Goal: Information Seeking & Learning: Check status

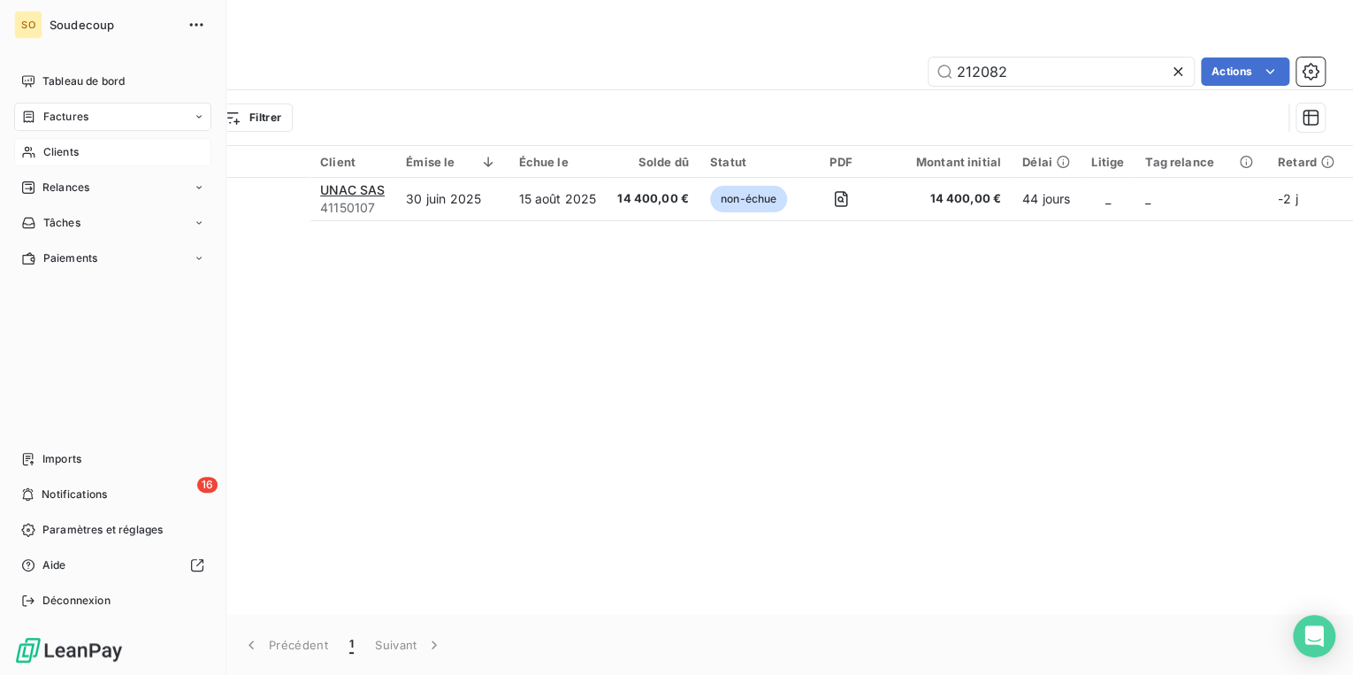
click at [75, 149] on span "Clients" at bounding box center [60, 152] width 35 height 16
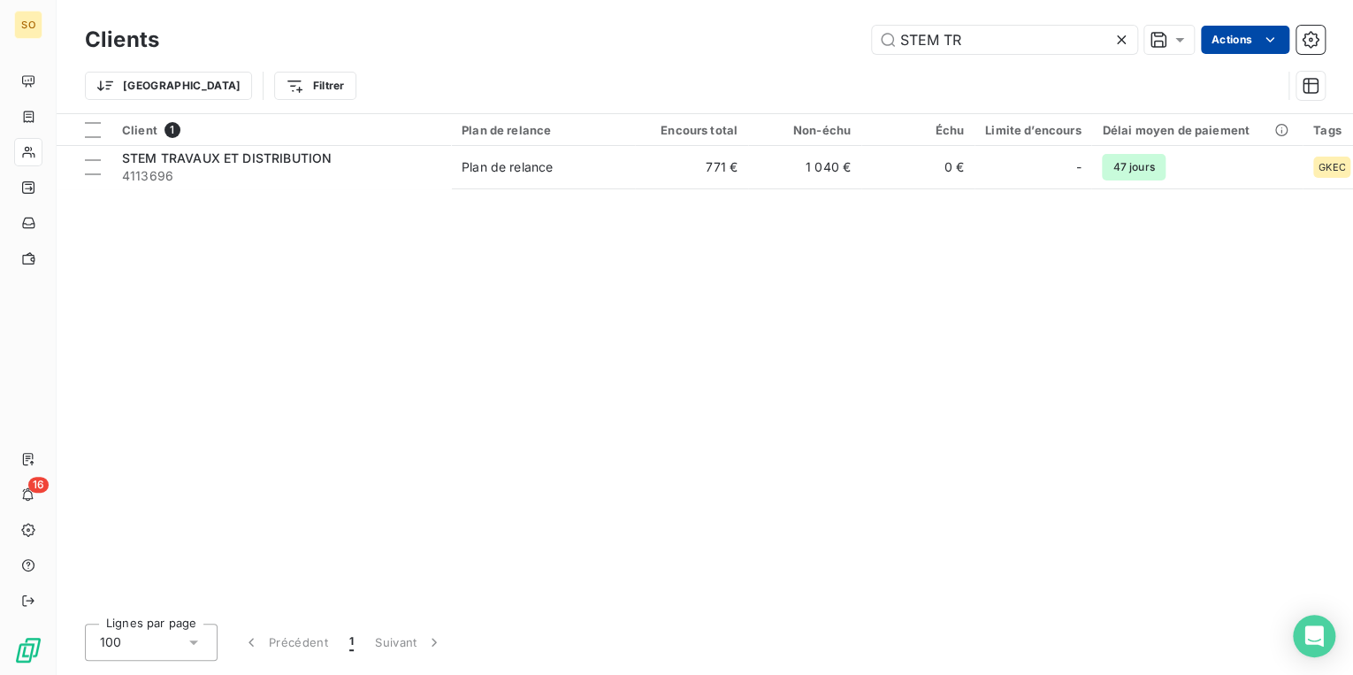
drag, startPoint x: 897, startPoint y: 34, endPoint x: 1249, endPoint y: 45, distance: 353.0
click at [1221, 46] on div "STEM TR Actions" at bounding box center [752, 40] width 1144 height 28
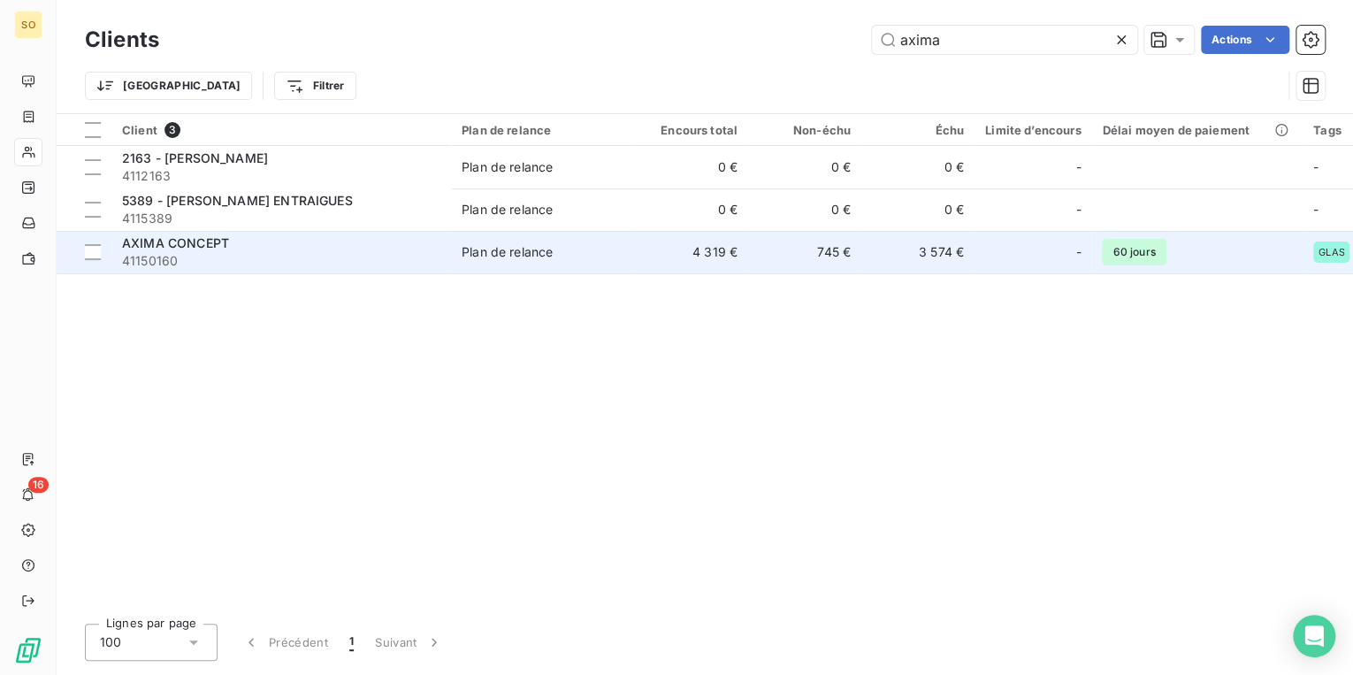
type input "axima"
click at [468, 257] on div "Plan de relance" at bounding box center [507, 252] width 91 height 18
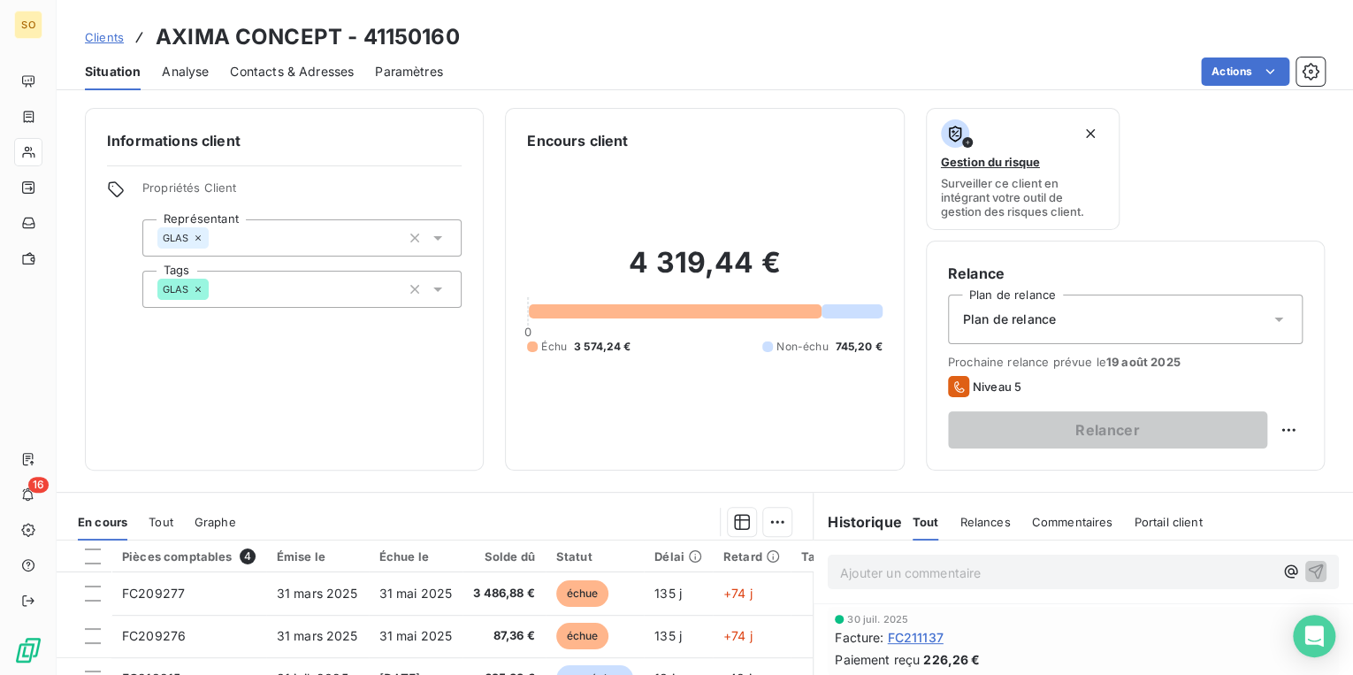
scroll to position [141, 0]
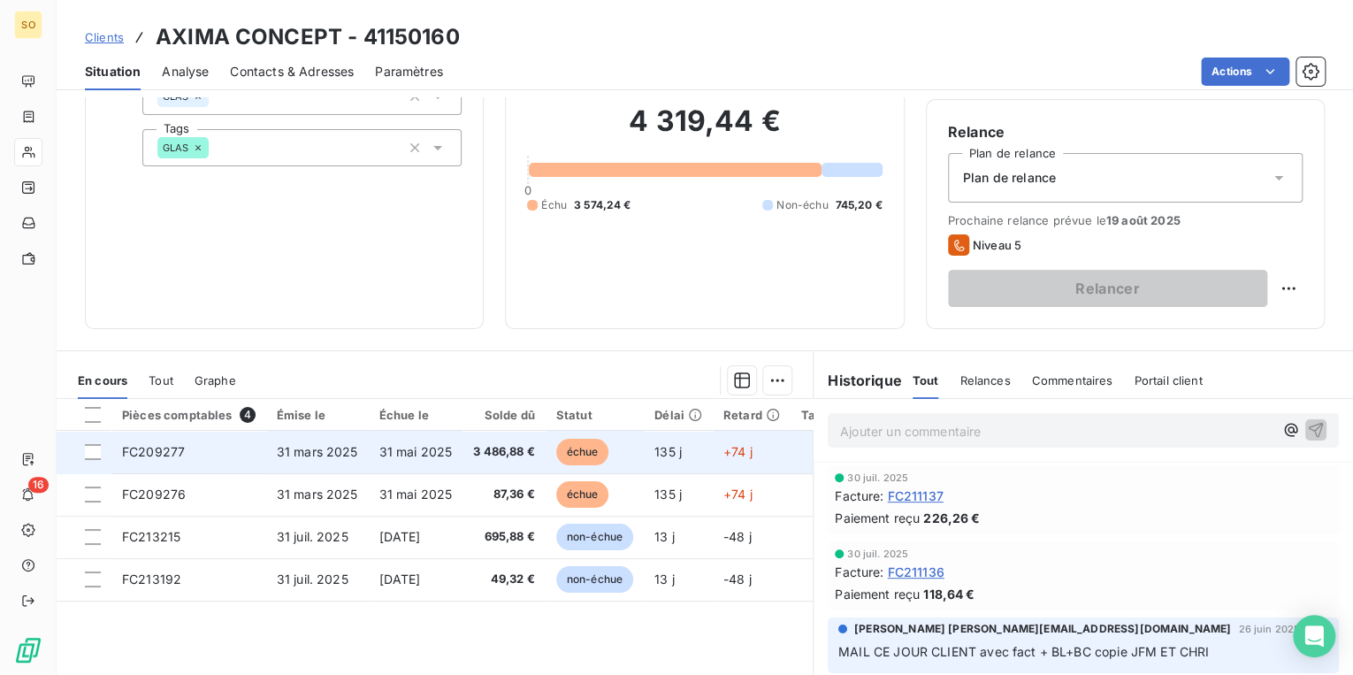
click at [576, 445] on span "échue" at bounding box center [582, 452] width 53 height 27
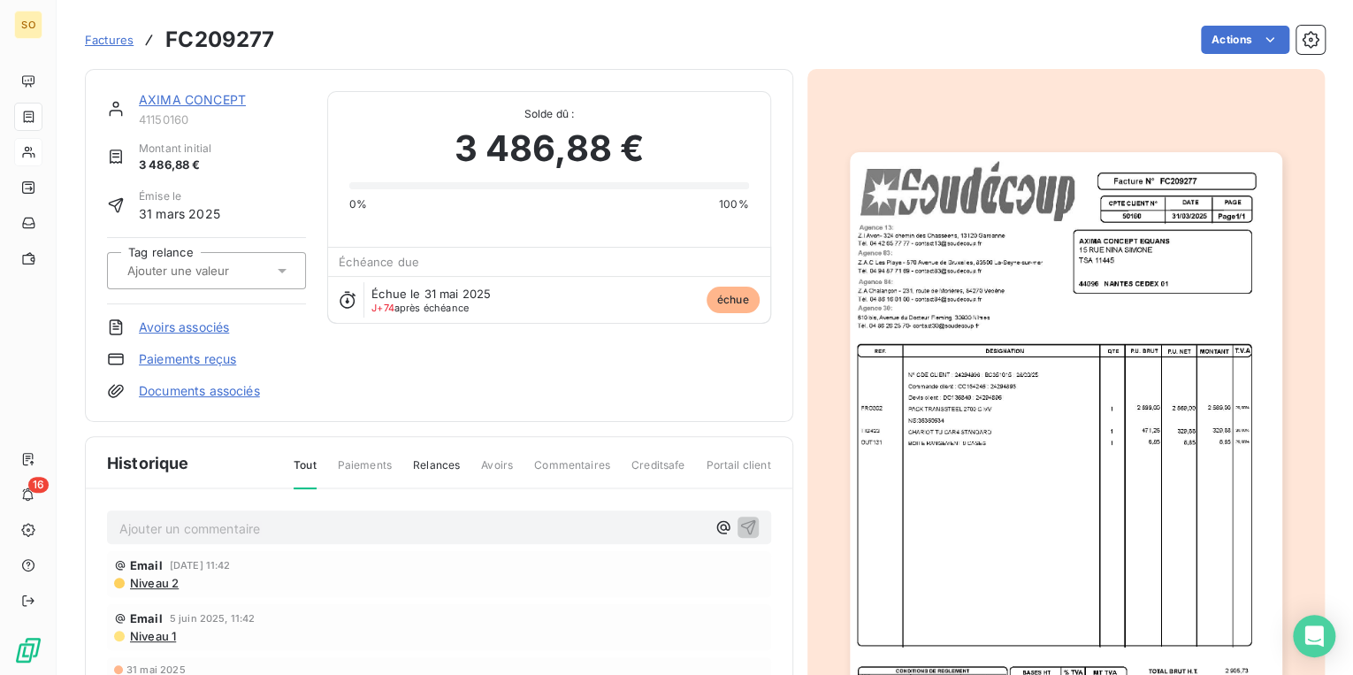
click at [982, 377] on img "button" at bounding box center [1066, 458] width 432 height 612
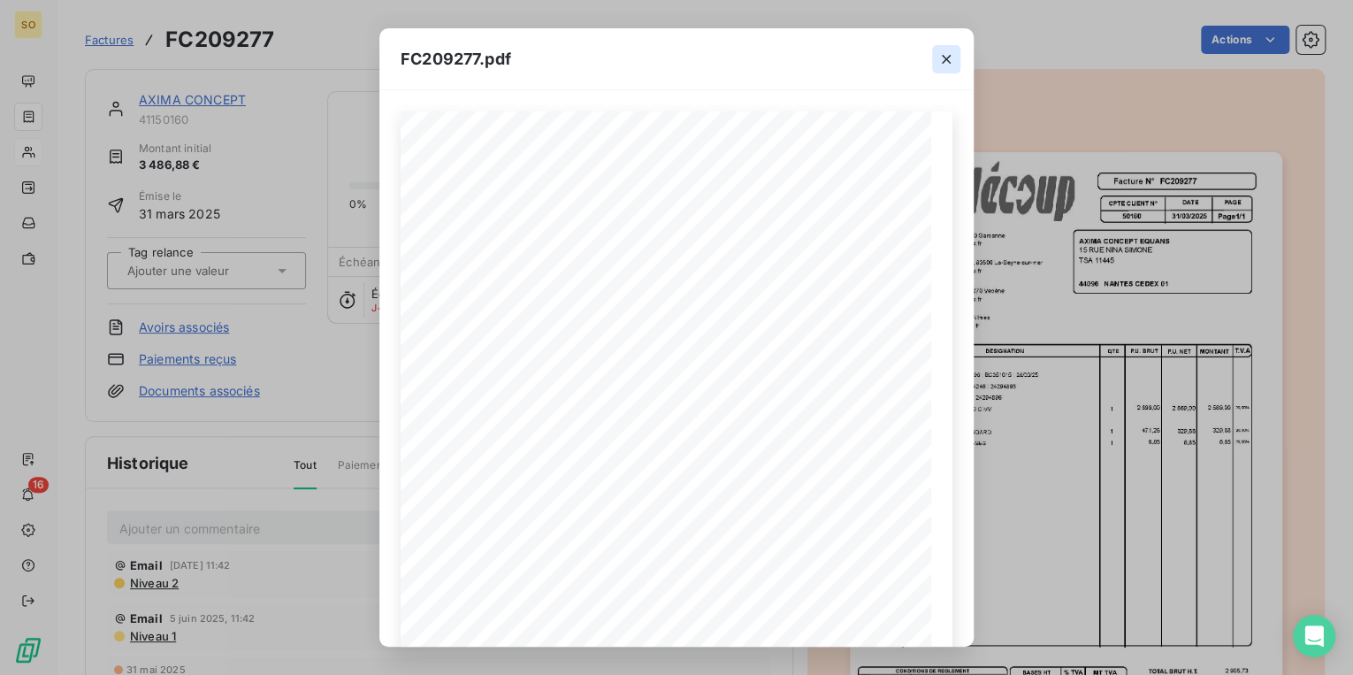
click at [948, 58] on icon "button" at bounding box center [946, 59] width 18 height 18
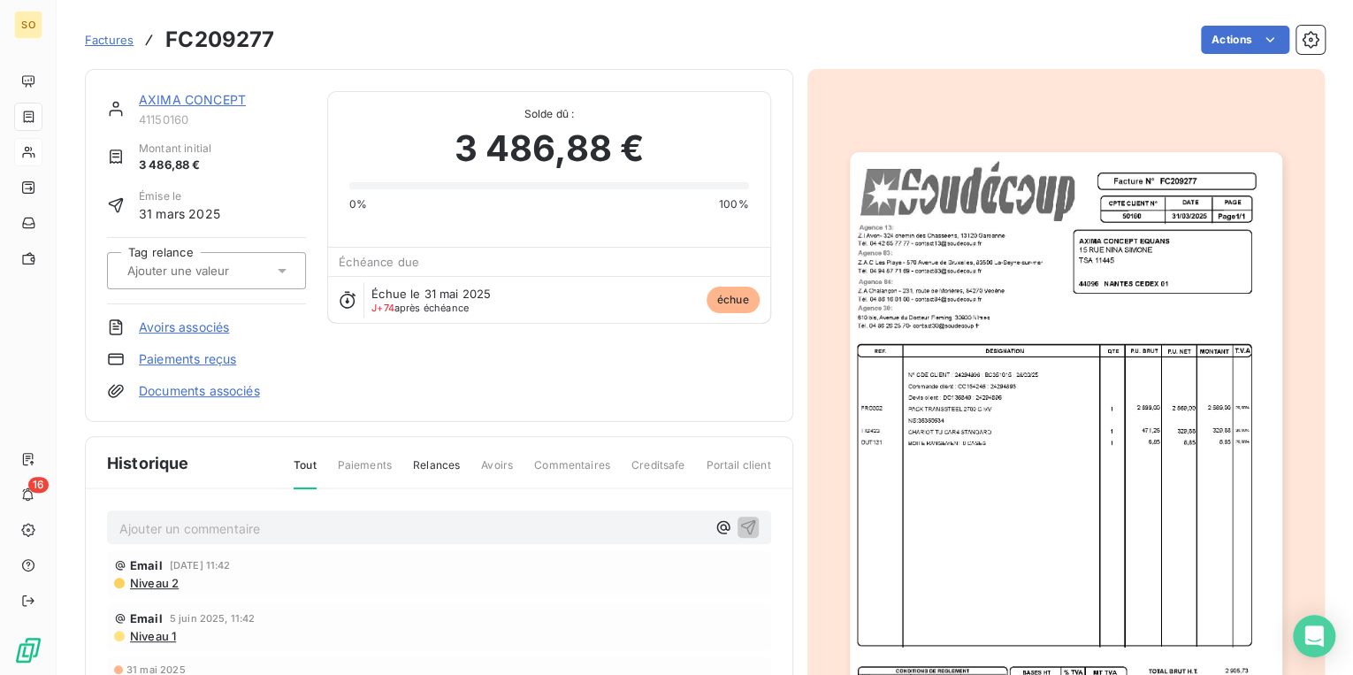
click at [218, 103] on link "AXIMA CONCEPT" at bounding box center [192, 99] width 107 height 15
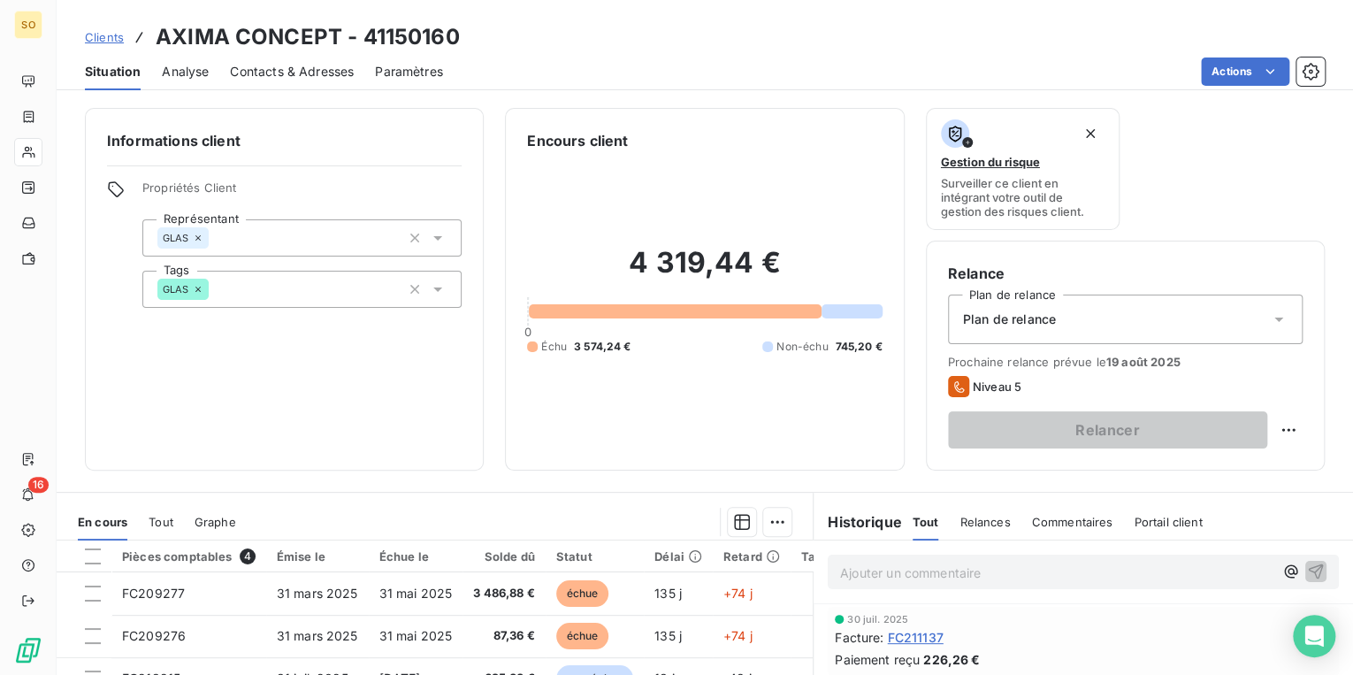
click at [108, 35] on span "Clients" at bounding box center [104, 37] width 39 height 14
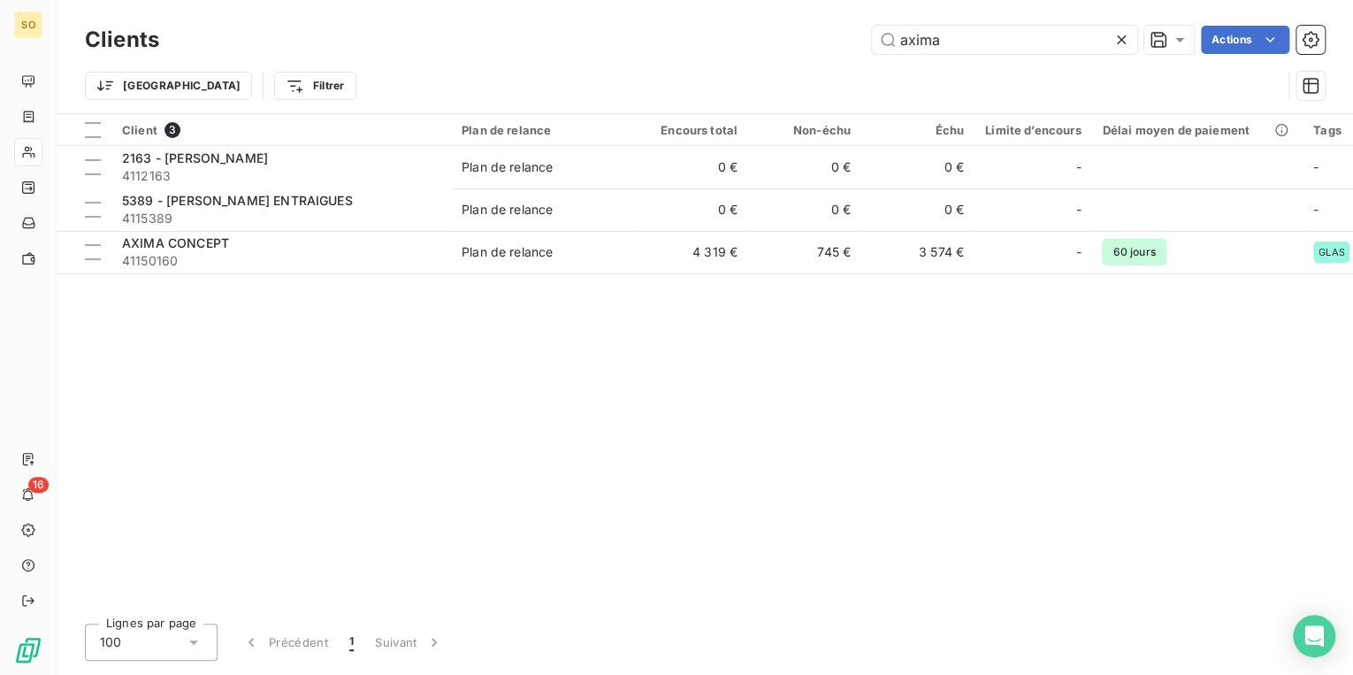
click at [1126, 42] on icon at bounding box center [1121, 40] width 18 height 18
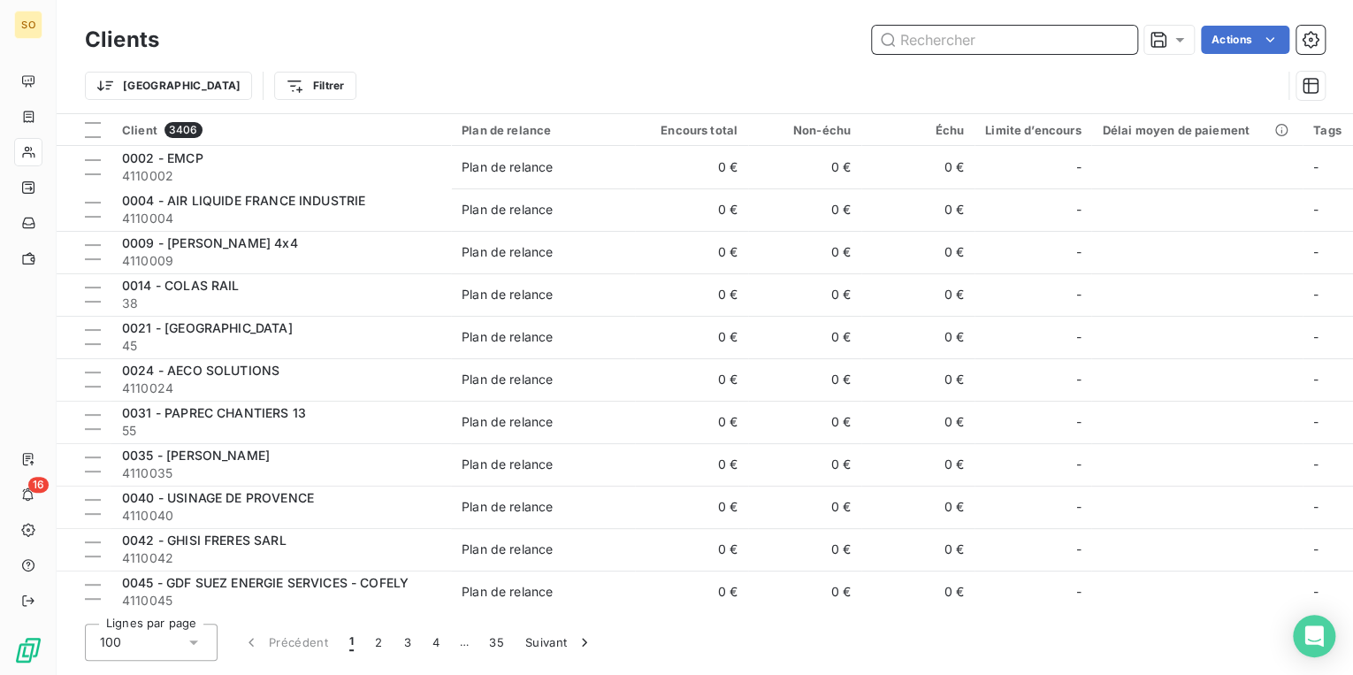
click at [1055, 38] on input "text" at bounding box center [1004, 40] width 265 height 28
type input "Y"
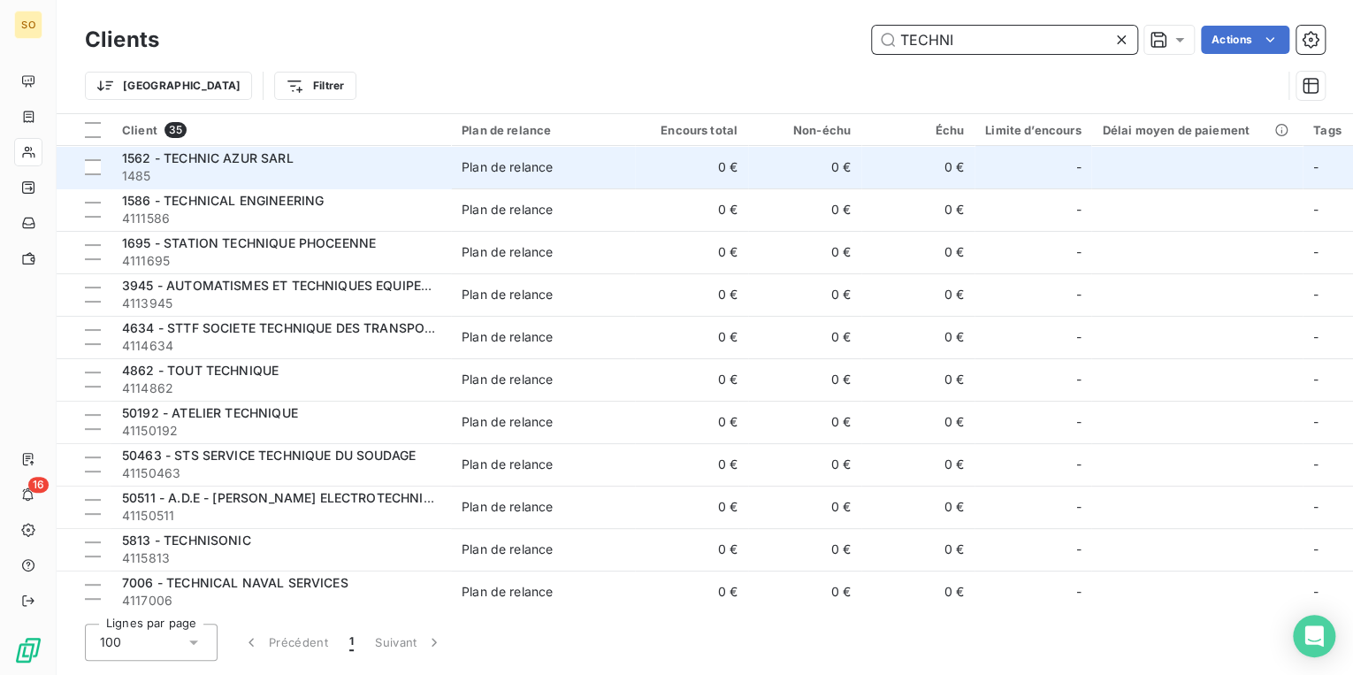
type input "TECHNI"
click at [329, 163] on div "1562 - TECHNIC AZUR SARL" at bounding box center [281, 158] width 318 height 18
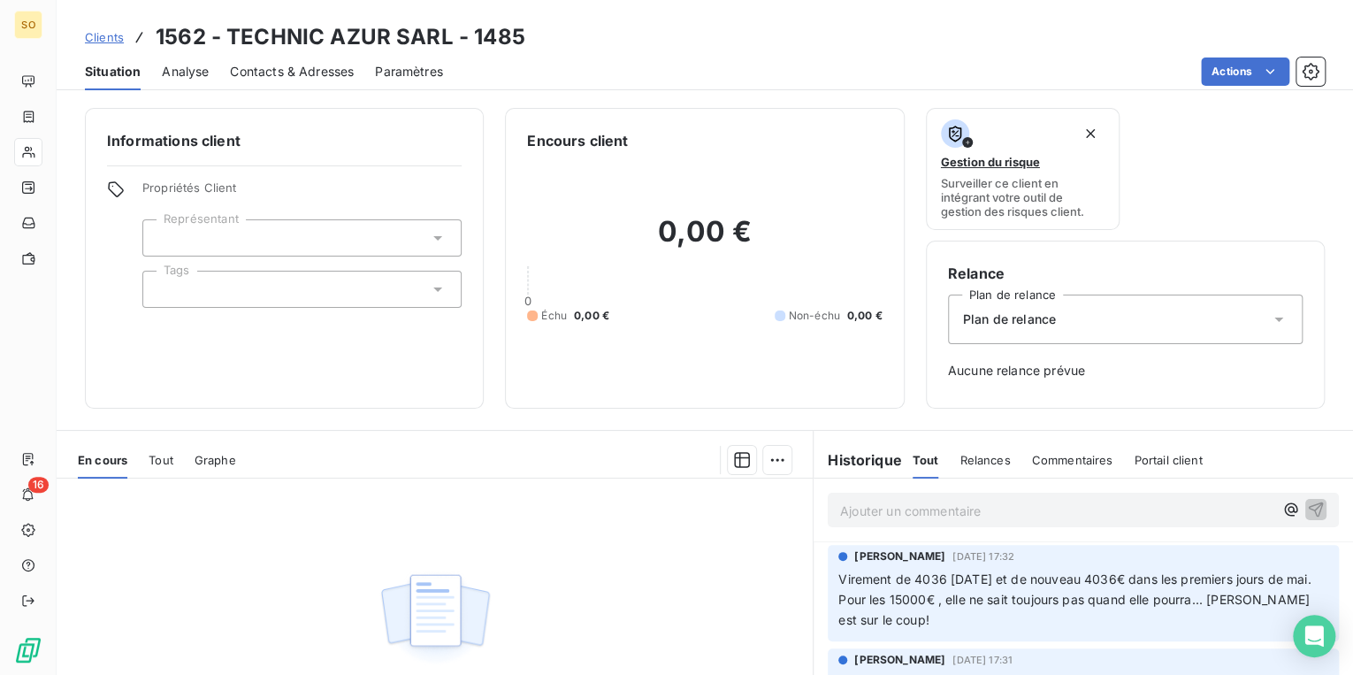
click at [101, 42] on span "Clients" at bounding box center [104, 37] width 39 height 14
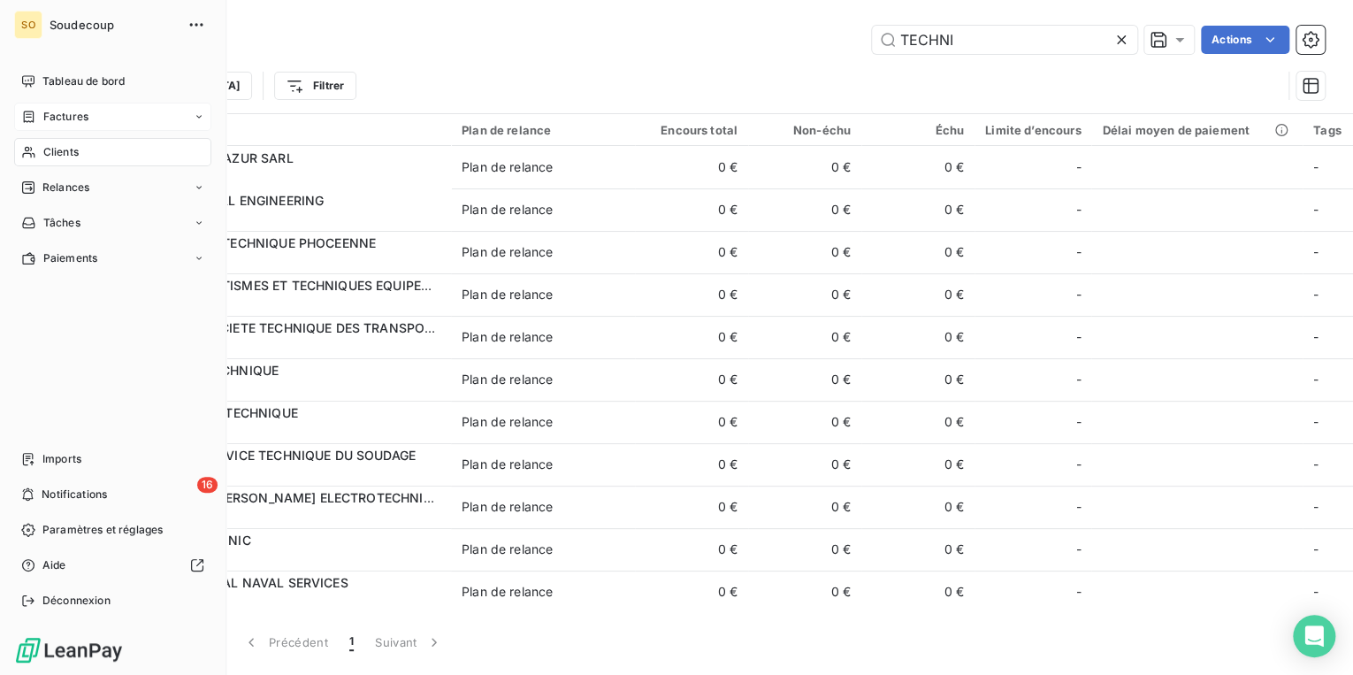
click at [51, 113] on span "Factures" at bounding box center [65, 117] width 45 height 16
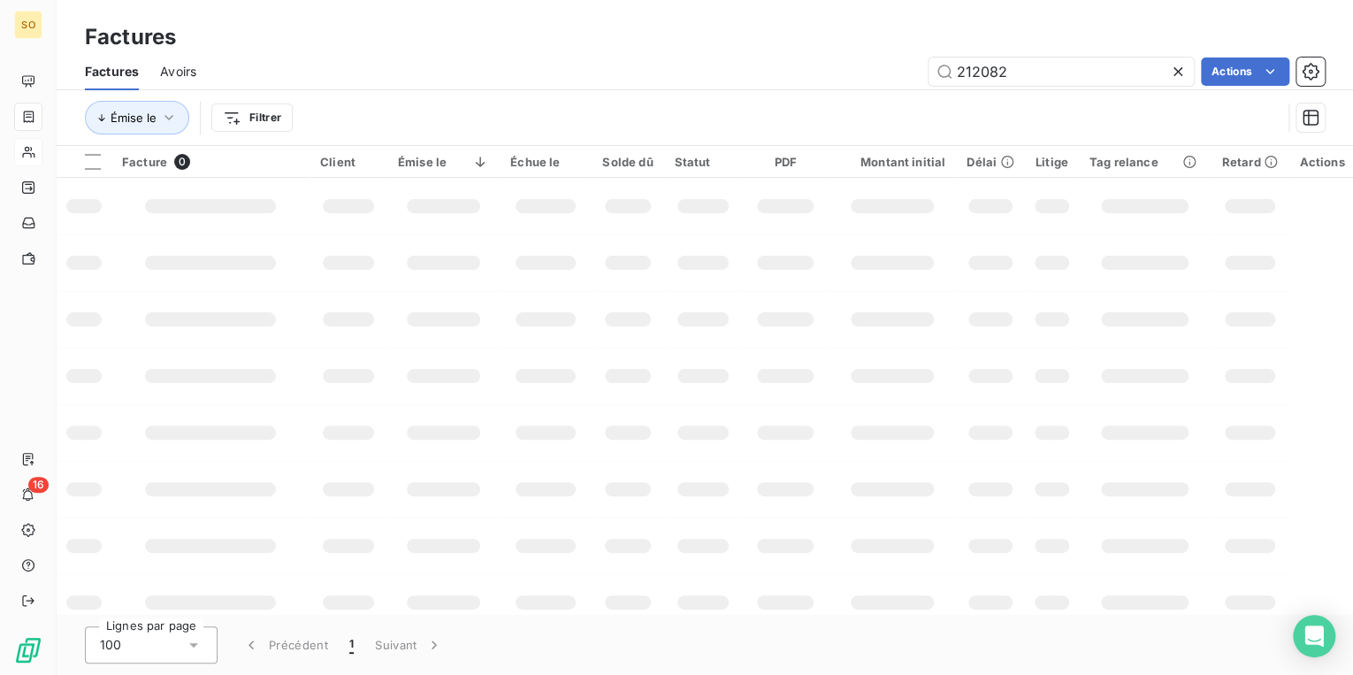
drag, startPoint x: 973, startPoint y: 71, endPoint x: 1330, endPoint y: 71, distance: 357.2
click at [1198, 71] on div "212082 Actions" at bounding box center [770, 71] width 1107 height 28
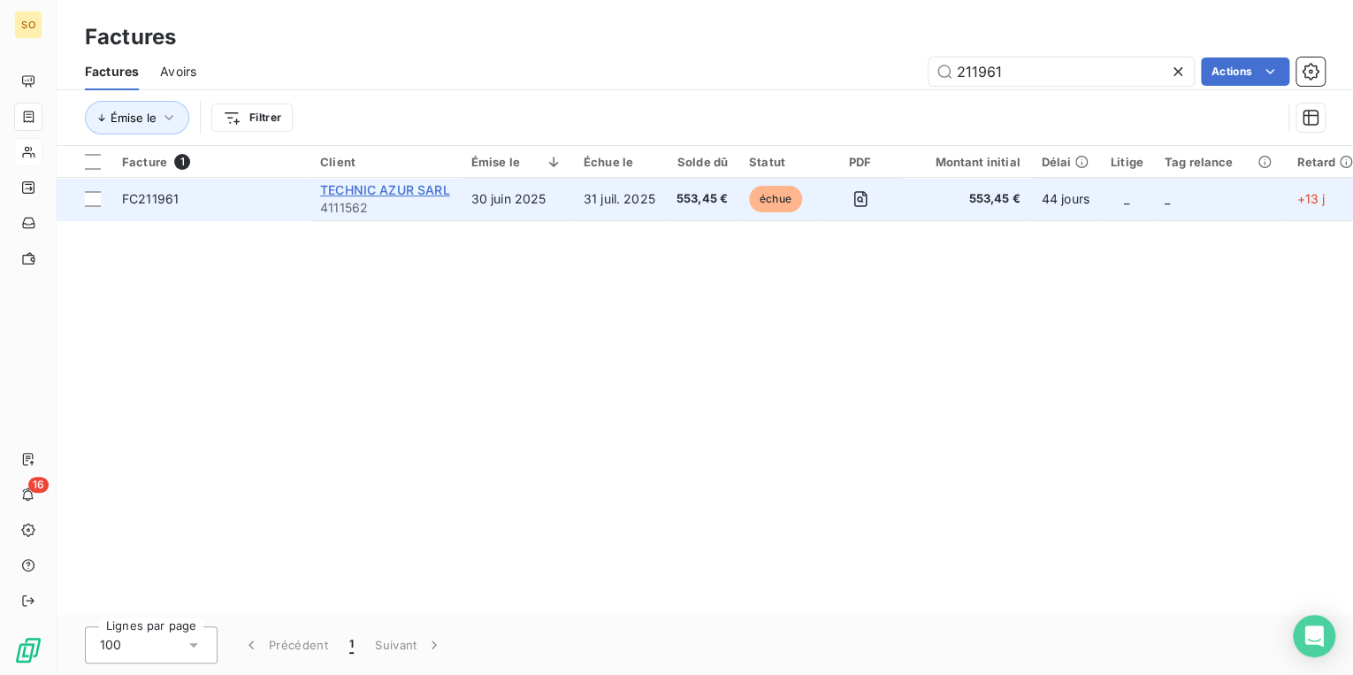
type input "211961"
click at [379, 191] on span "TECHNIC AZUR SARL" at bounding box center [385, 189] width 130 height 15
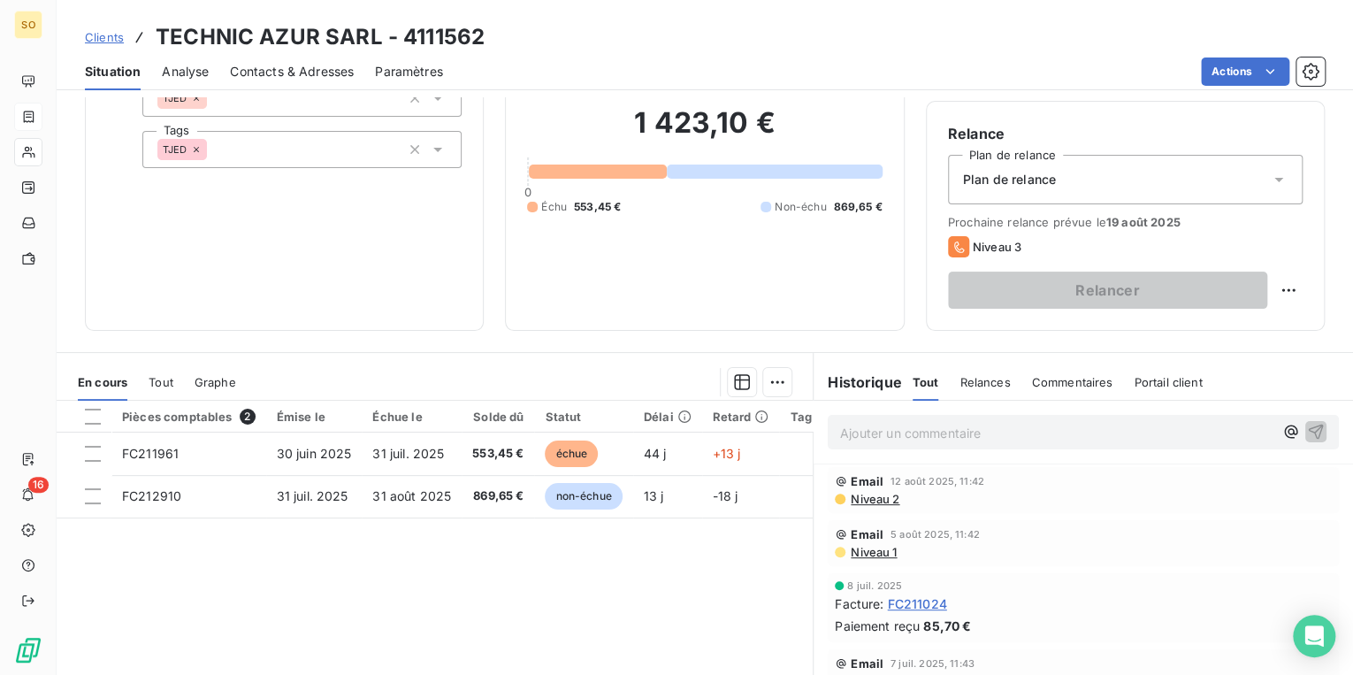
scroll to position [141, 0]
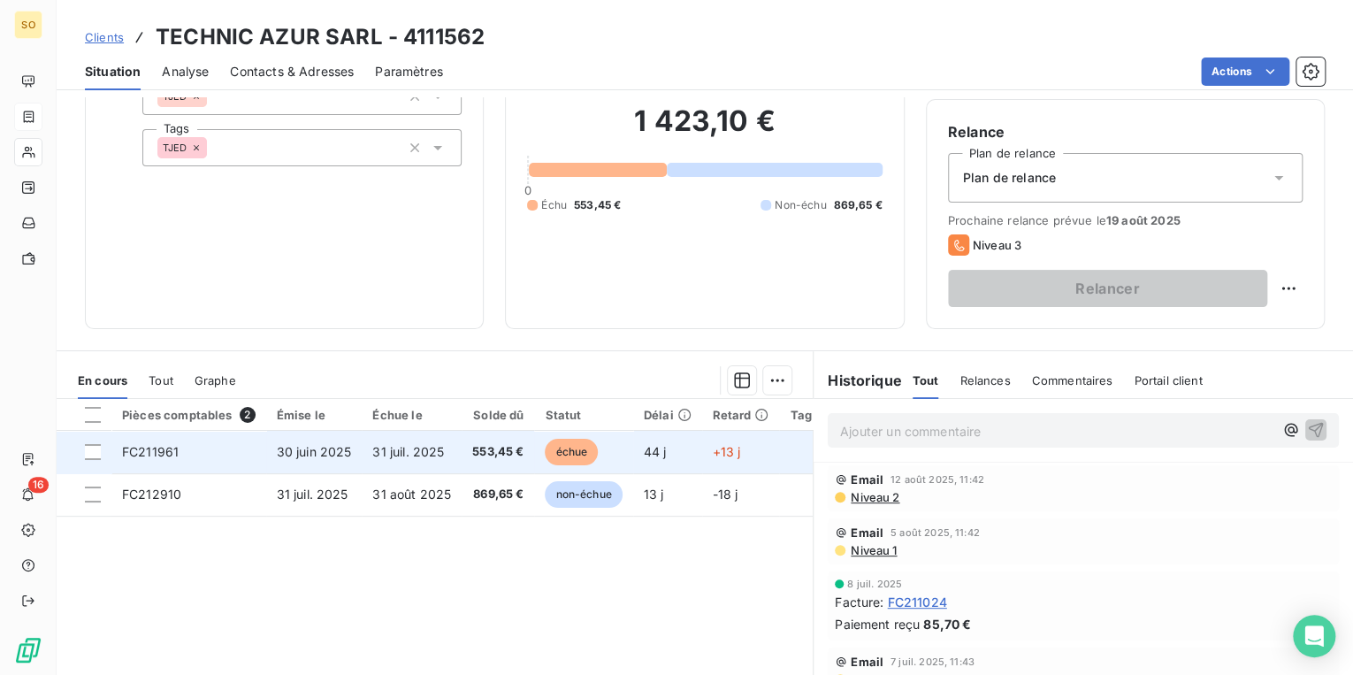
click at [568, 451] on span "échue" at bounding box center [571, 452] width 53 height 27
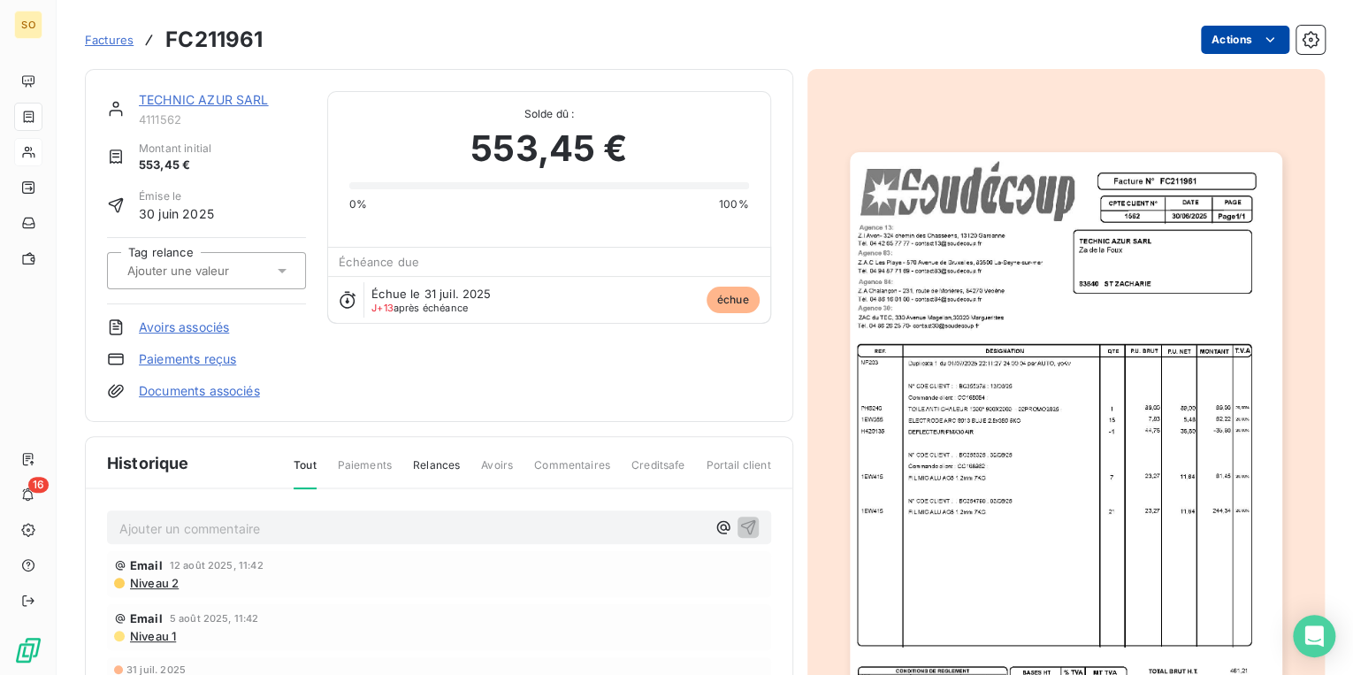
click at [1212, 44] on html "SO 16 Factures FC211961 Actions TECHNIC AZUR SARL 4111562 Montant initial 553,4…" at bounding box center [676, 337] width 1353 height 675
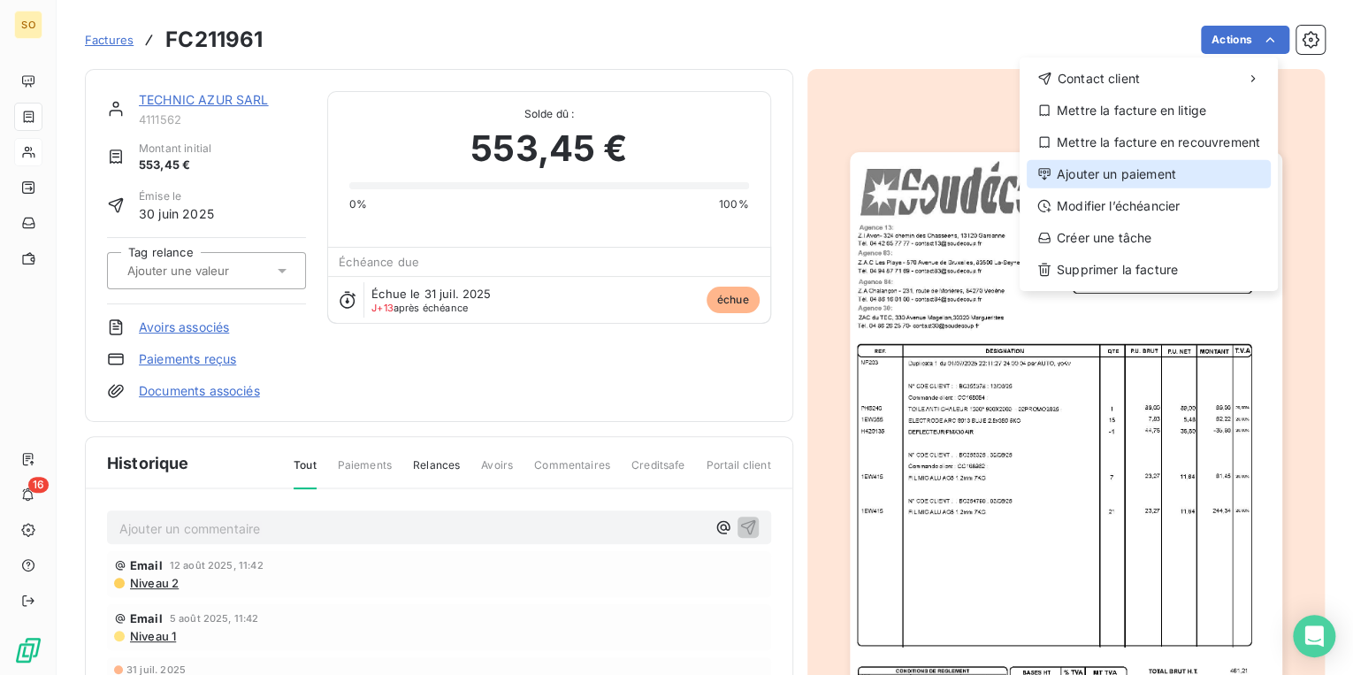
click at [1129, 177] on div "Ajouter un paiement" at bounding box center [1148, 174] width 244 height 28
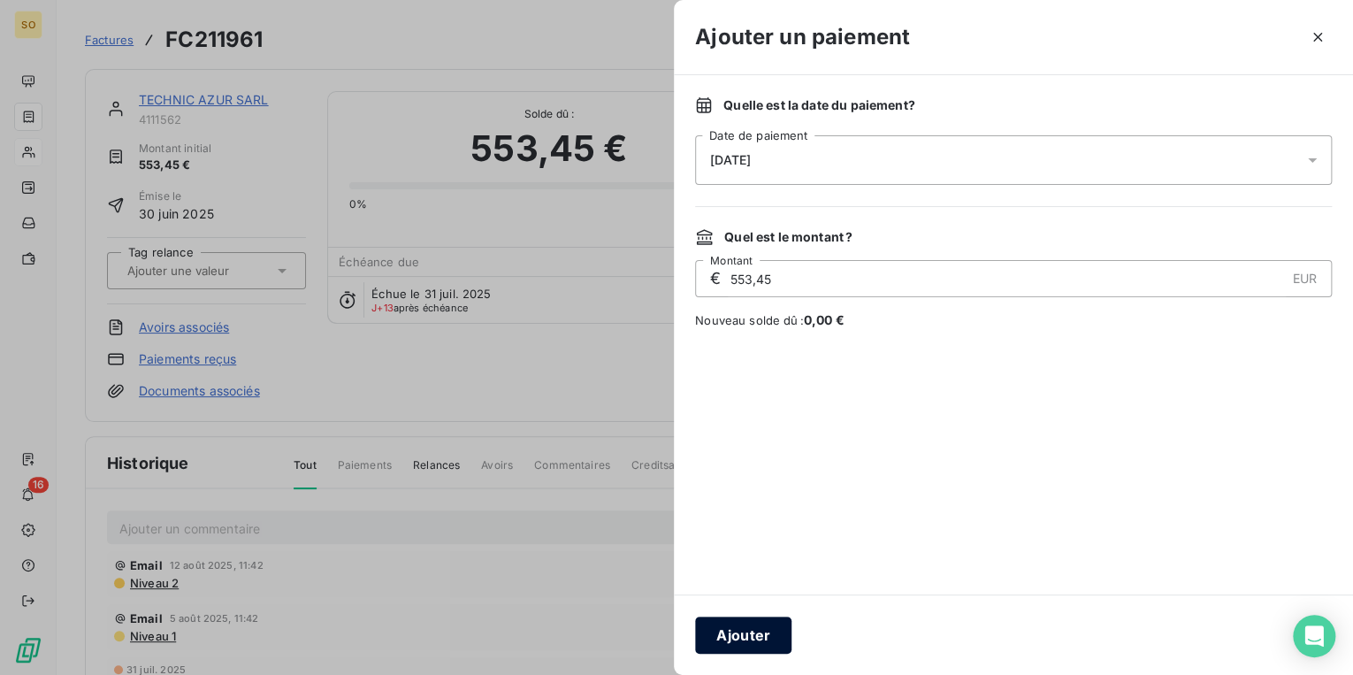
click at [753, 644] on button "Ajouter" at bounding box center [743, 634] width 96 height 37
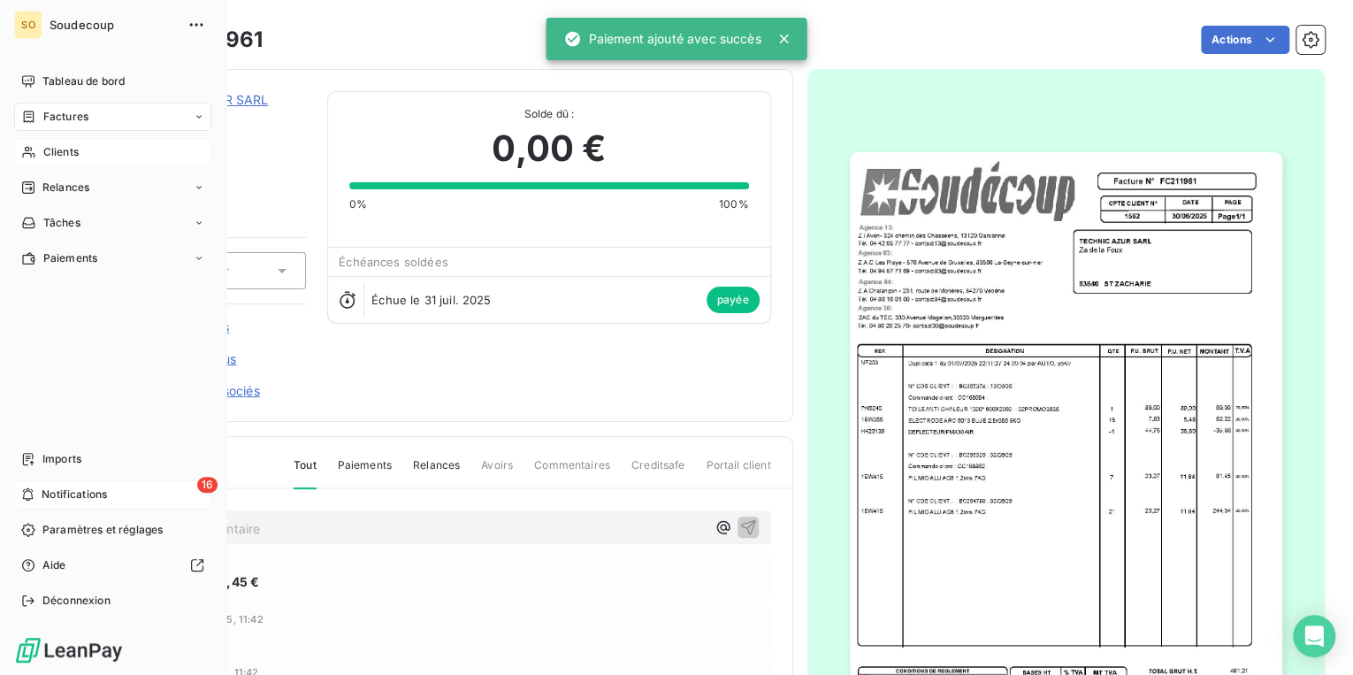
click at [88, 491] on span "Notifications" at bounding box center [74, 494] width 65 height 16
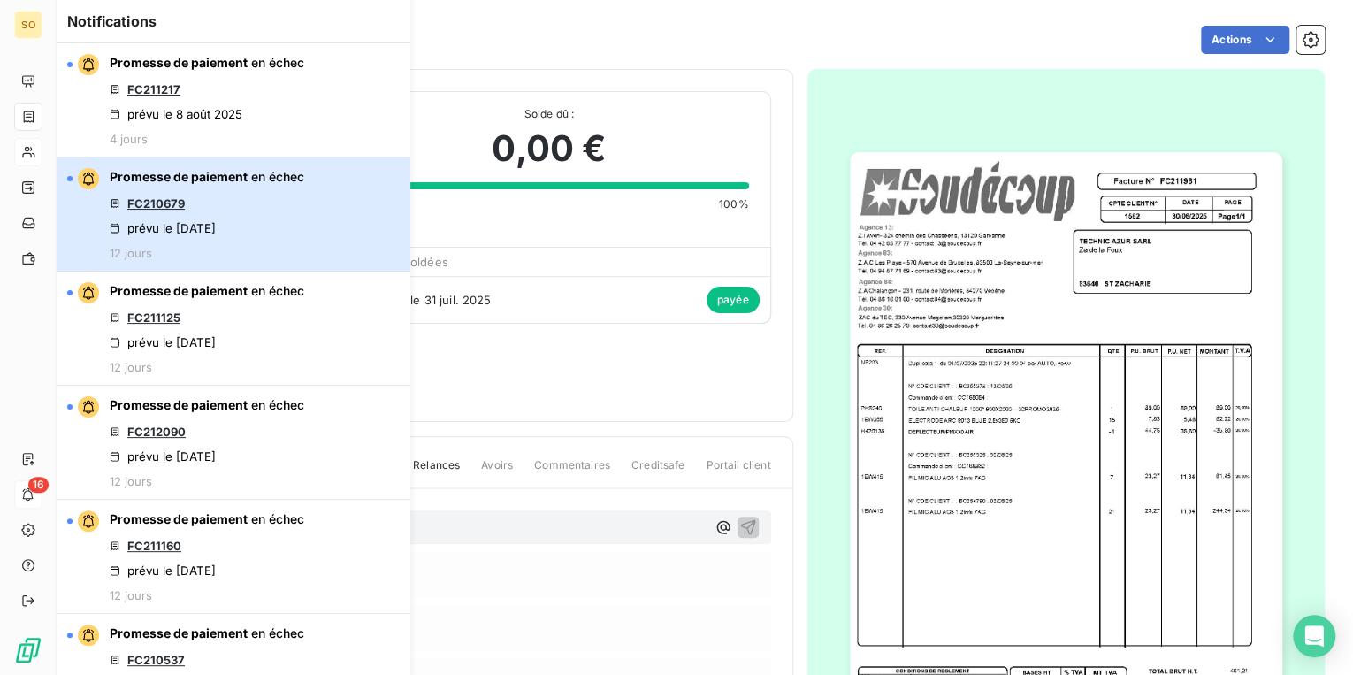
click at [204, 191] on div "Promesse de paiement en échec FC210679 prévu le [DATE] 12 jours" at bounding box center [207, 214] width 195 height 92
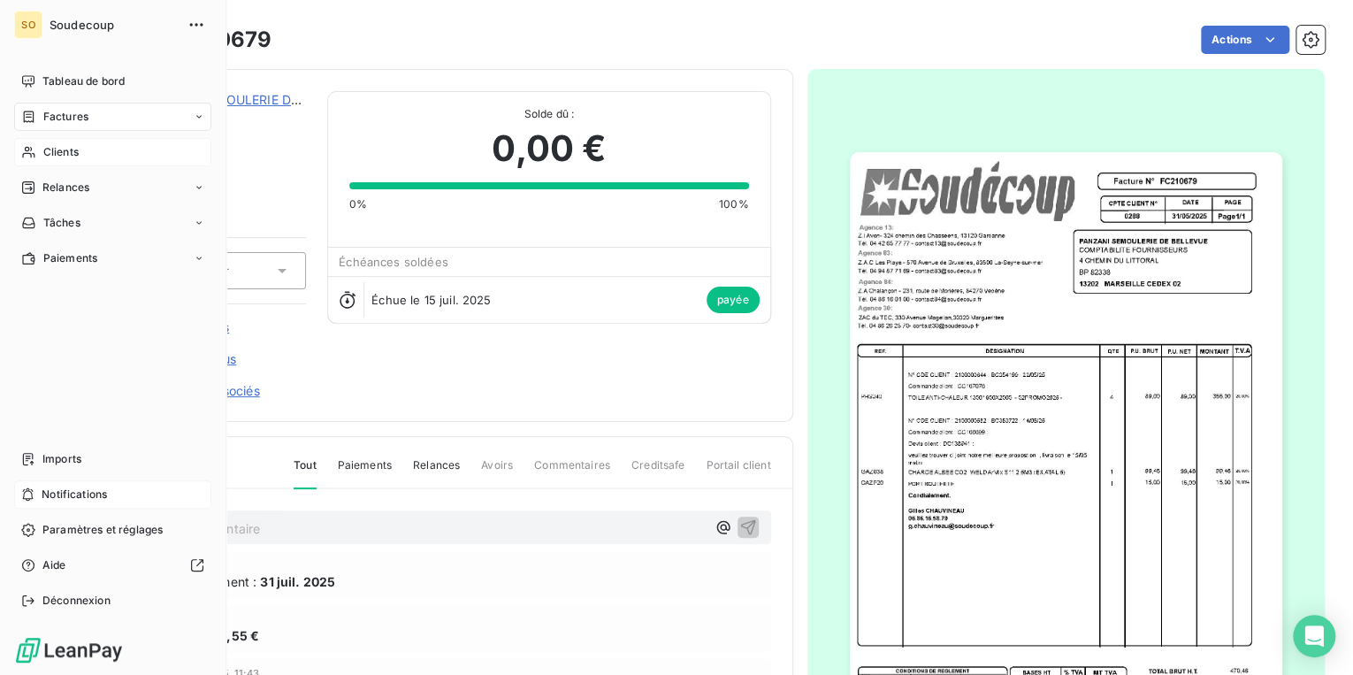
click at [103, 27] on span "Soudecoup" at bounding box center [113, 25] width 127 height 14
click at [42, 486] on span "Notifications" at bounding box center [74, 494] width 65 height 16
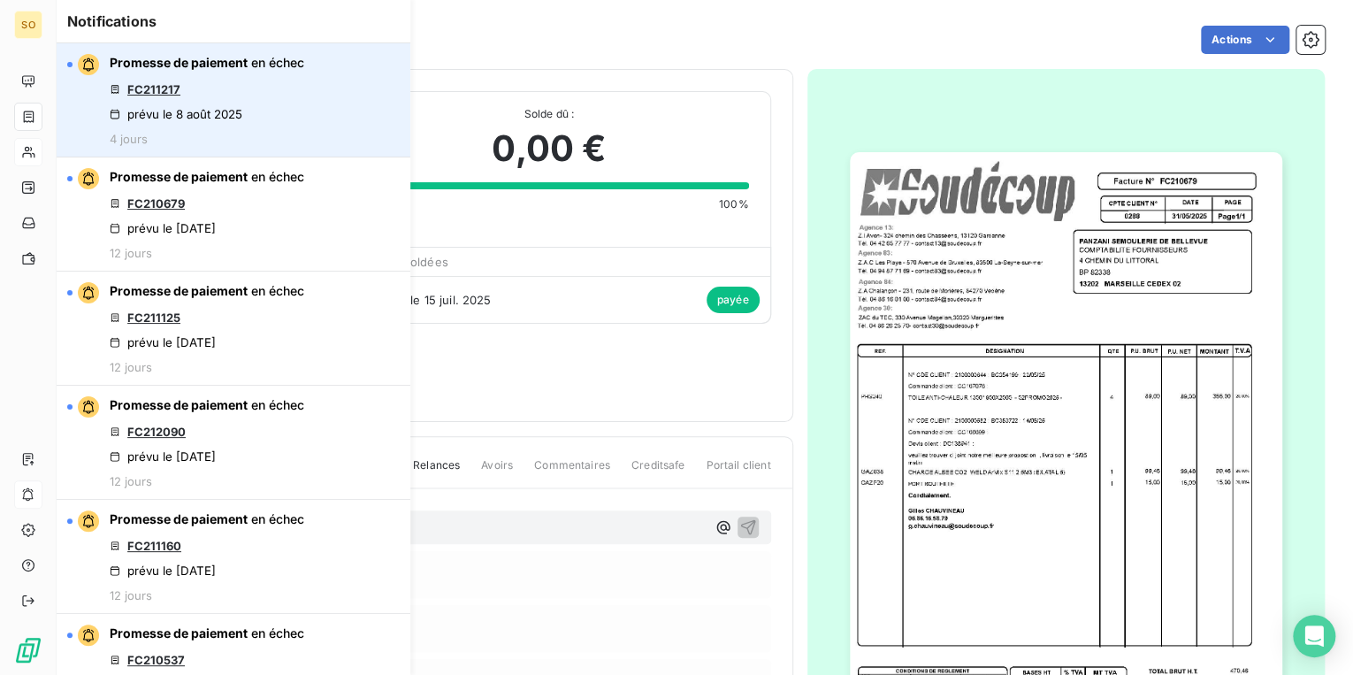
click at [155, 82] on link "FC211217" at bounding box center [153, 89] width 53 height 14
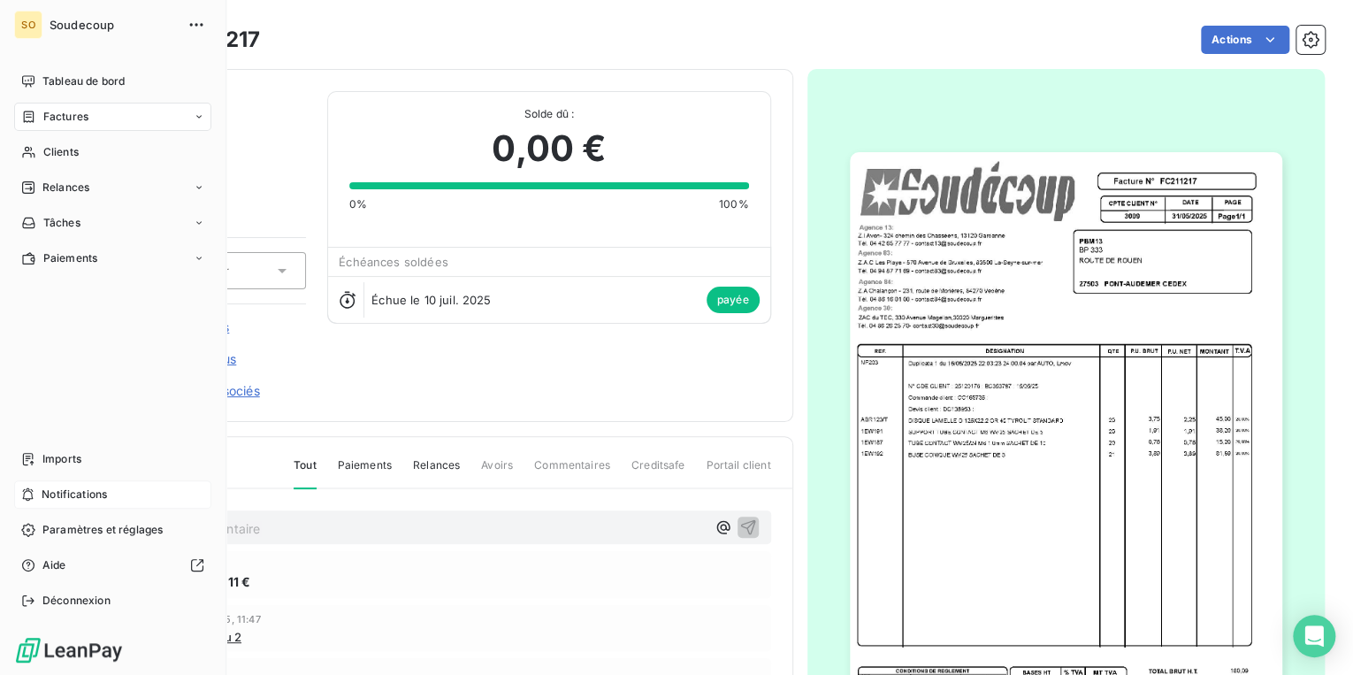
click at [58, 486] on span "Notifications" at bounding box center [74, 494] width 65 height 16
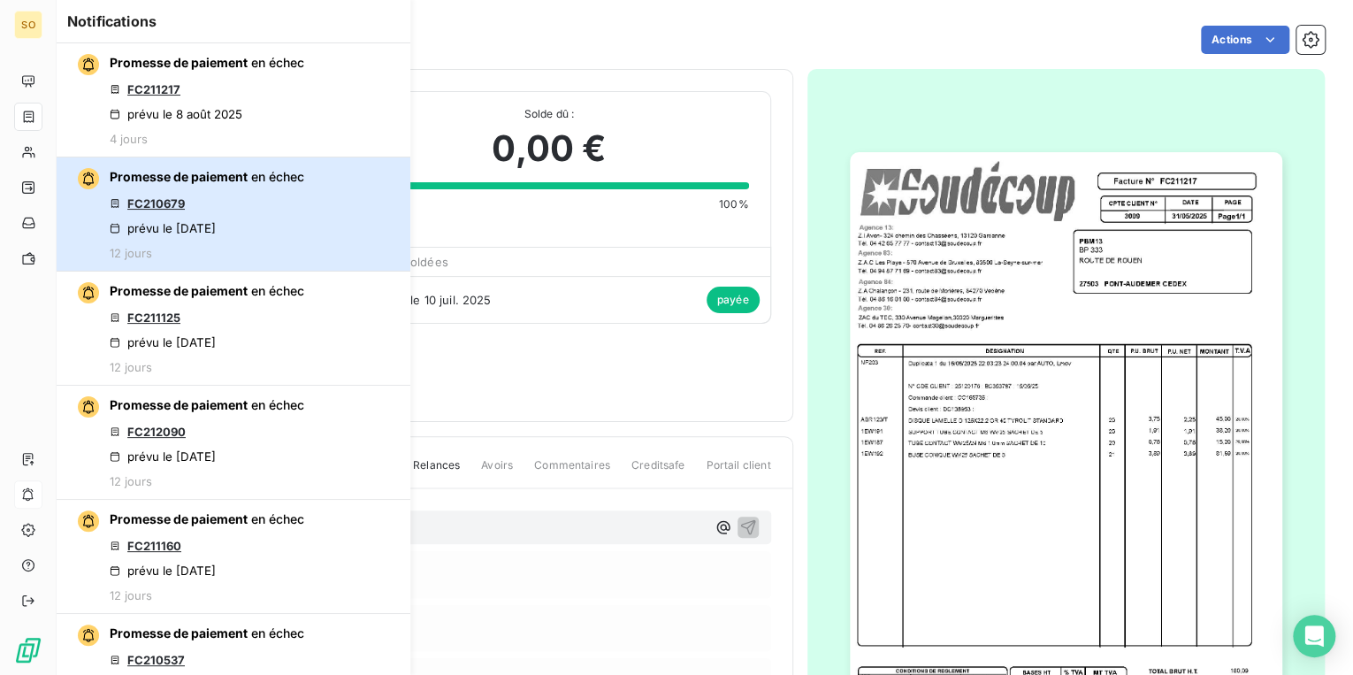
click at [166, 218] on div "Promesse de paiement en échec FC210679 prévu le [DATE] 12 jours" at bounding box center [207, 214] width 195 height 92
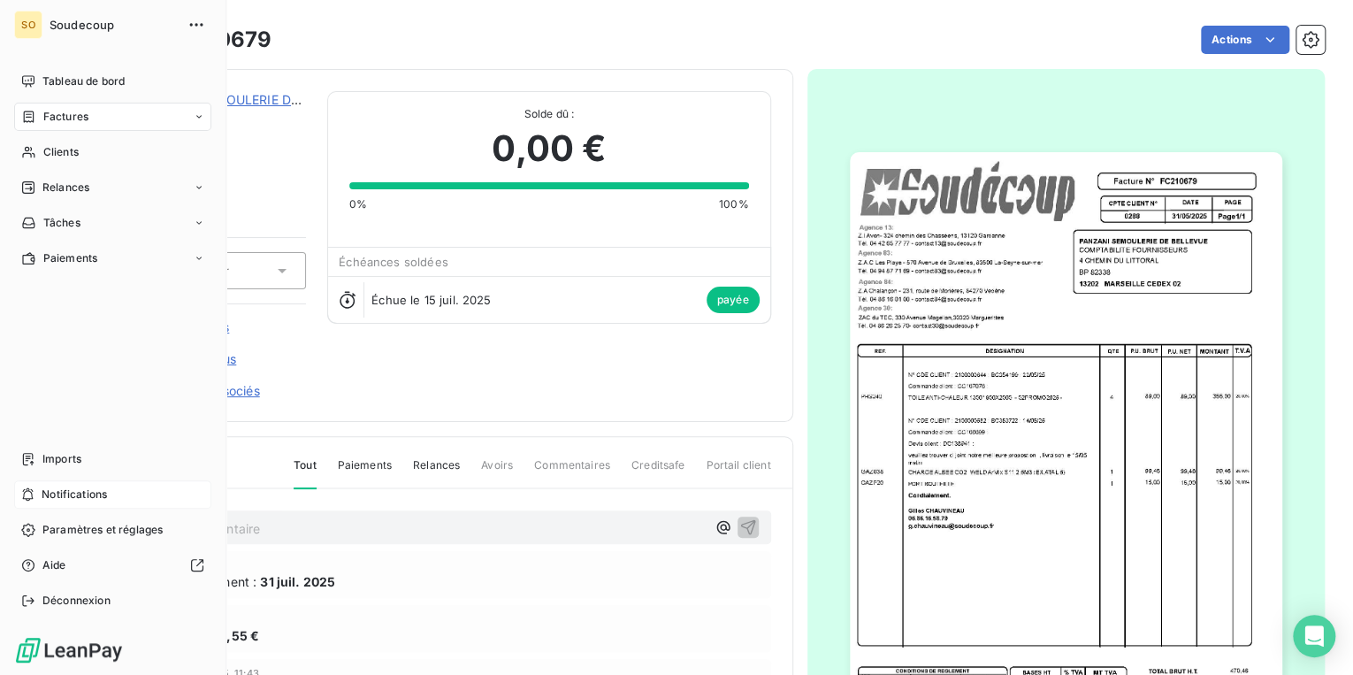
click at [64, 493] on span "Notifications" at bounding box center [74, 494] width 65 height 16
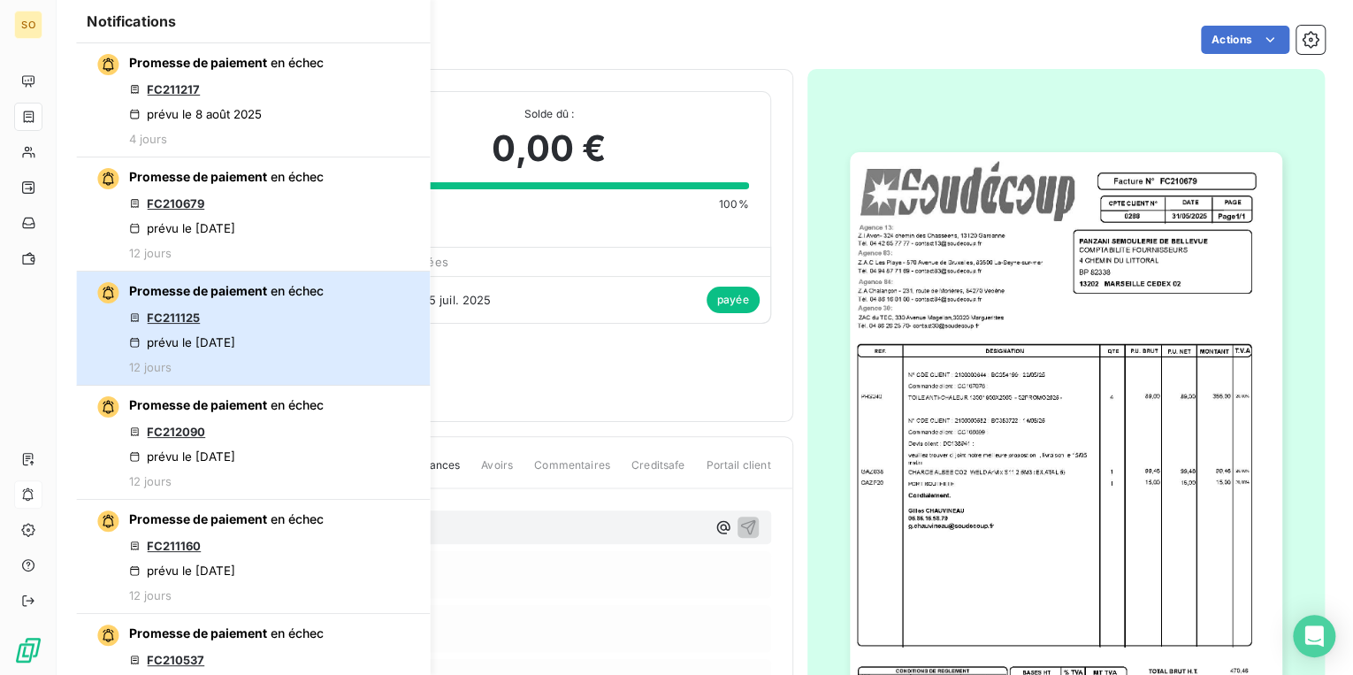
click at [318, 300] on button "Promesse de paiement en échec FC211125 prévu le [DATE] 12 jours" at bounding box center [253, 328] width 354 height 114
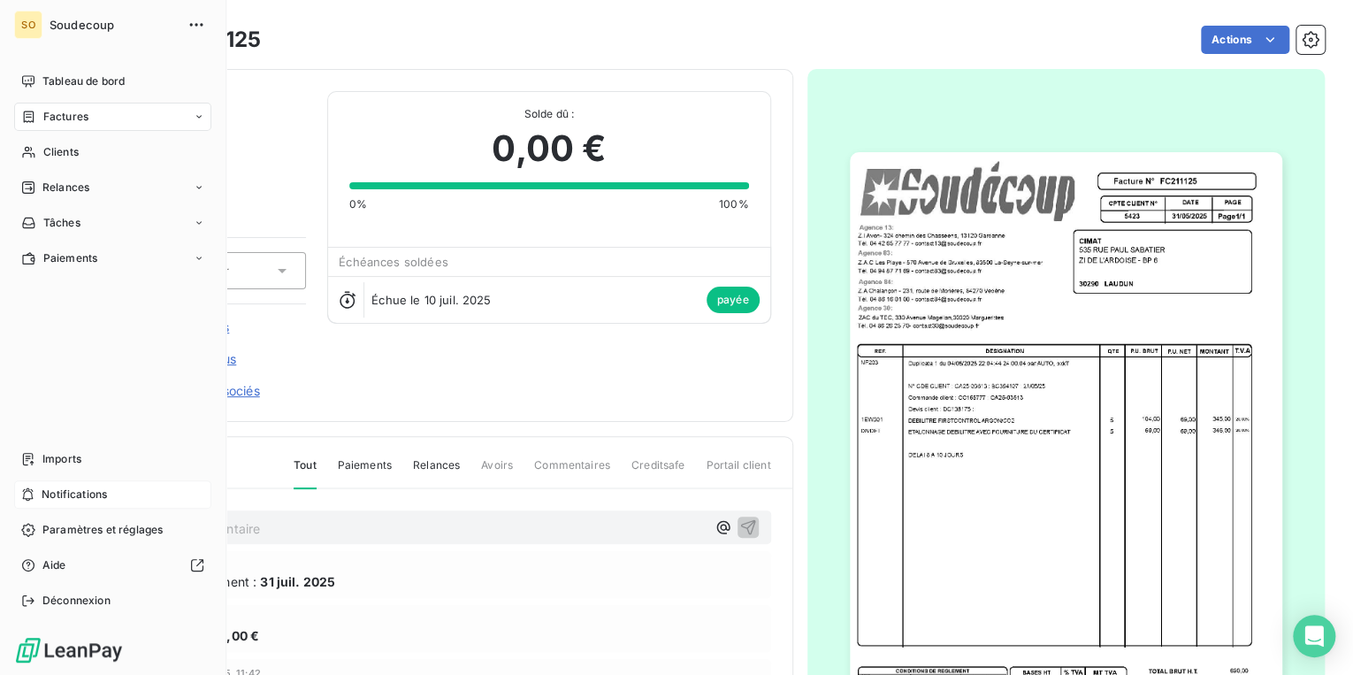
click at [71, 498] on span "Notifications" at bounding box center [74, 494] width 65 height 16
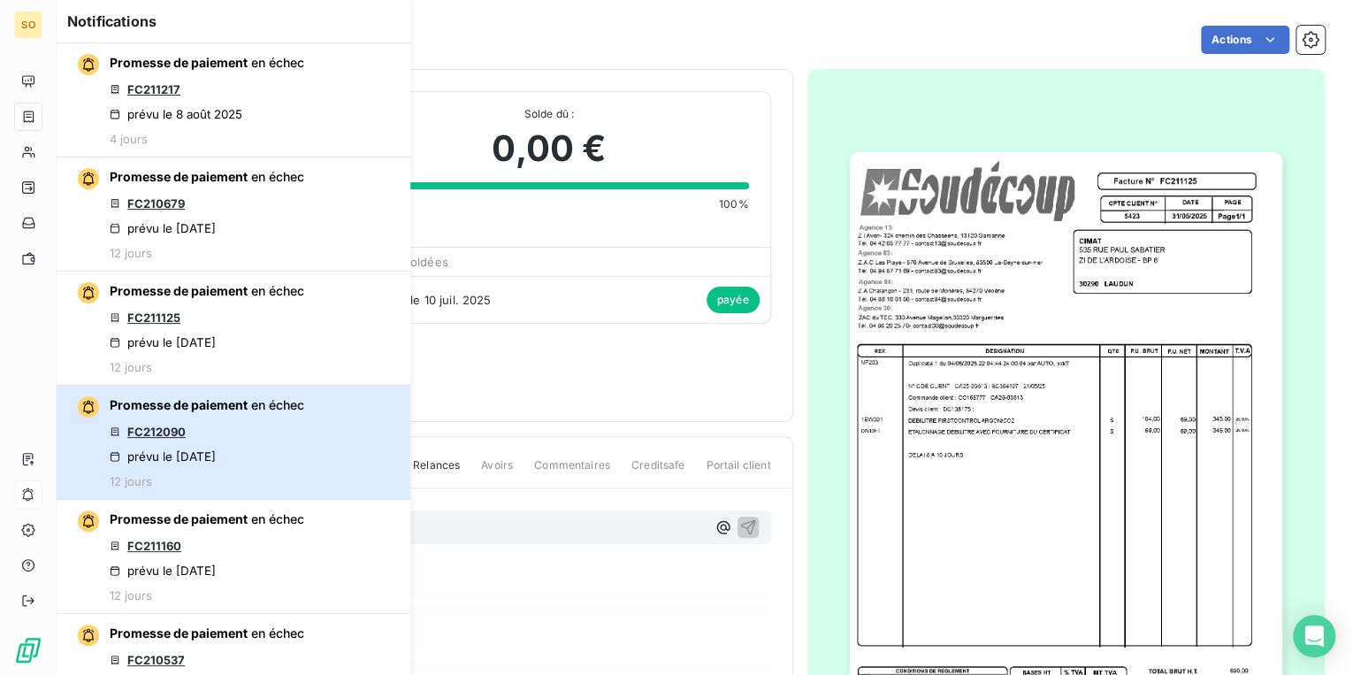
click at [329, 439] on button "Promesse de paiement en échec FC212090 prévu le [DATE] 12 jours" at bounding box center [234, 442] width 354 height 114
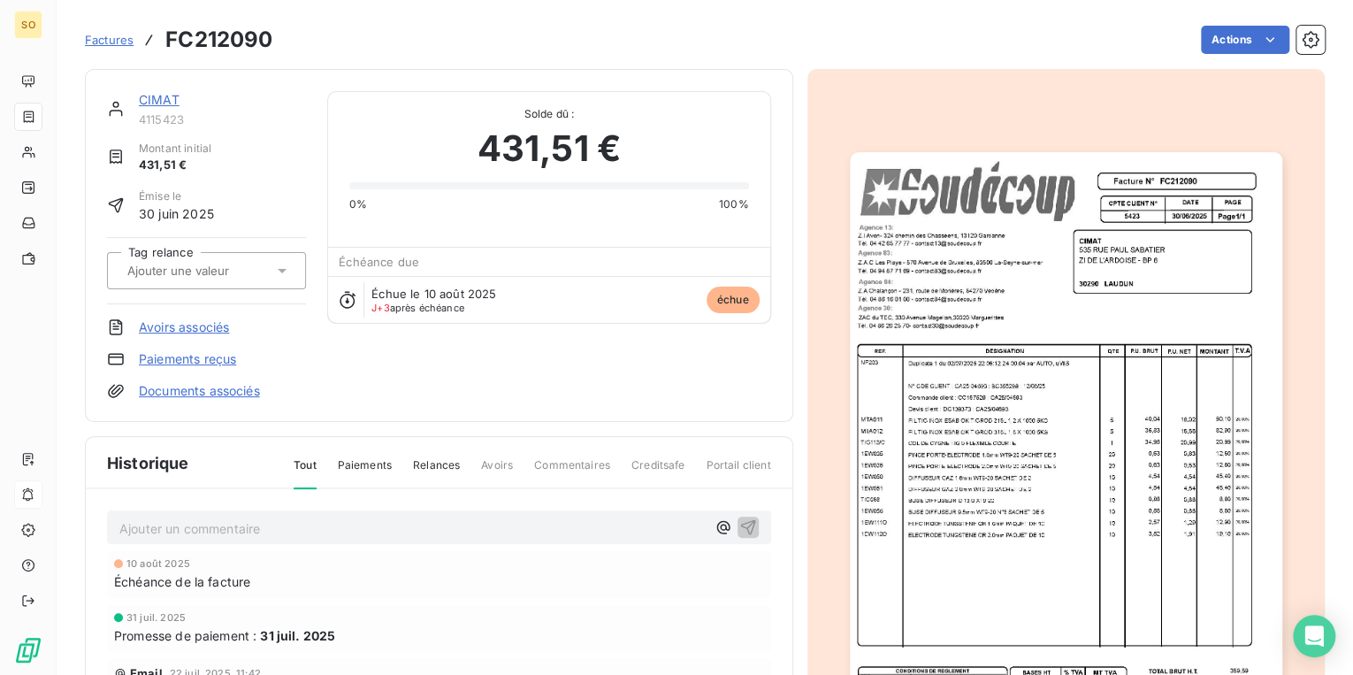
click at [152, 97] on link "CIMAT" at bounding box center [159, 99] width 41 height 15
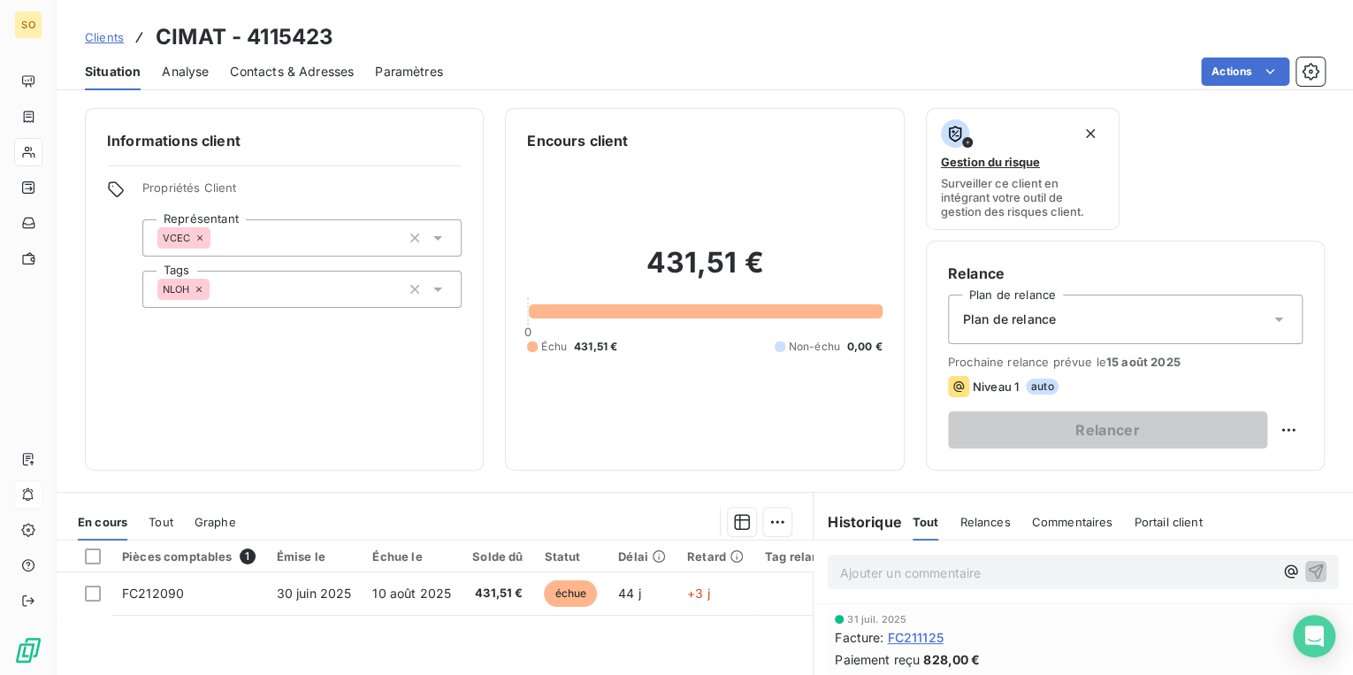
scroll to position [212, 0]
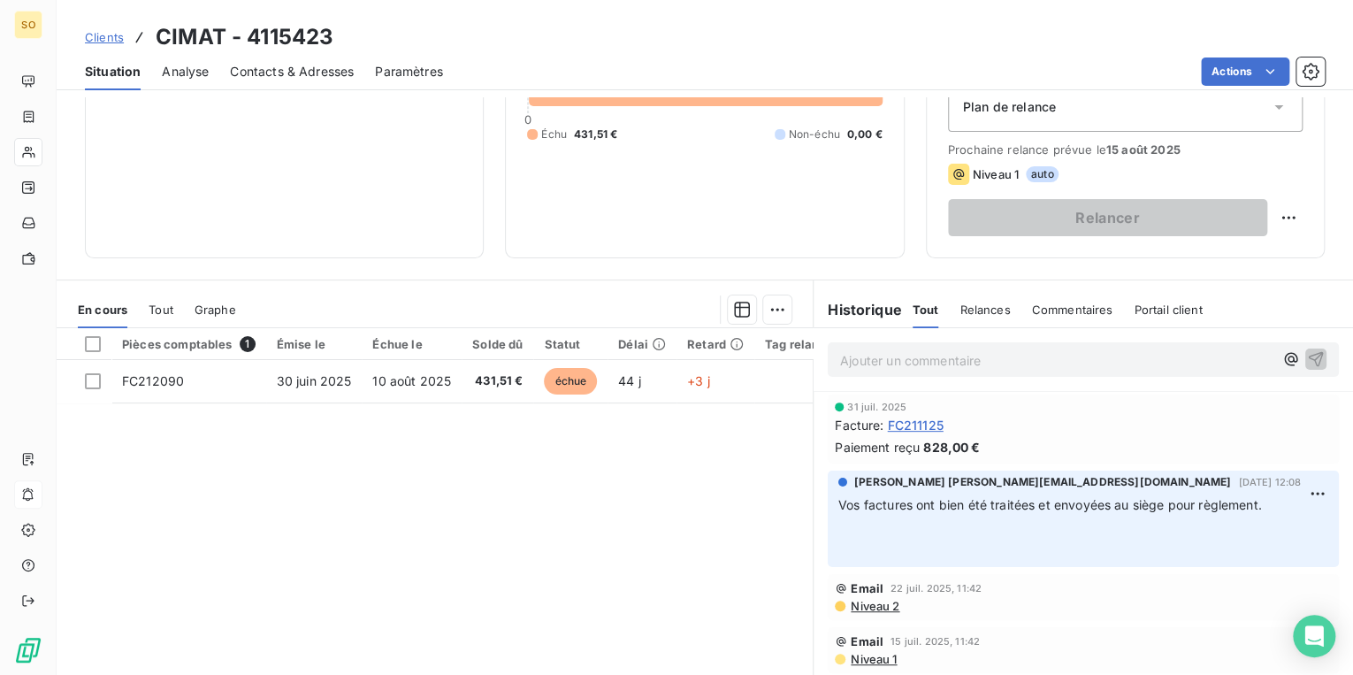
click at [276, 69] on span "Contacts & Adresses" at bounding box center [292, 72] width 124 height 18
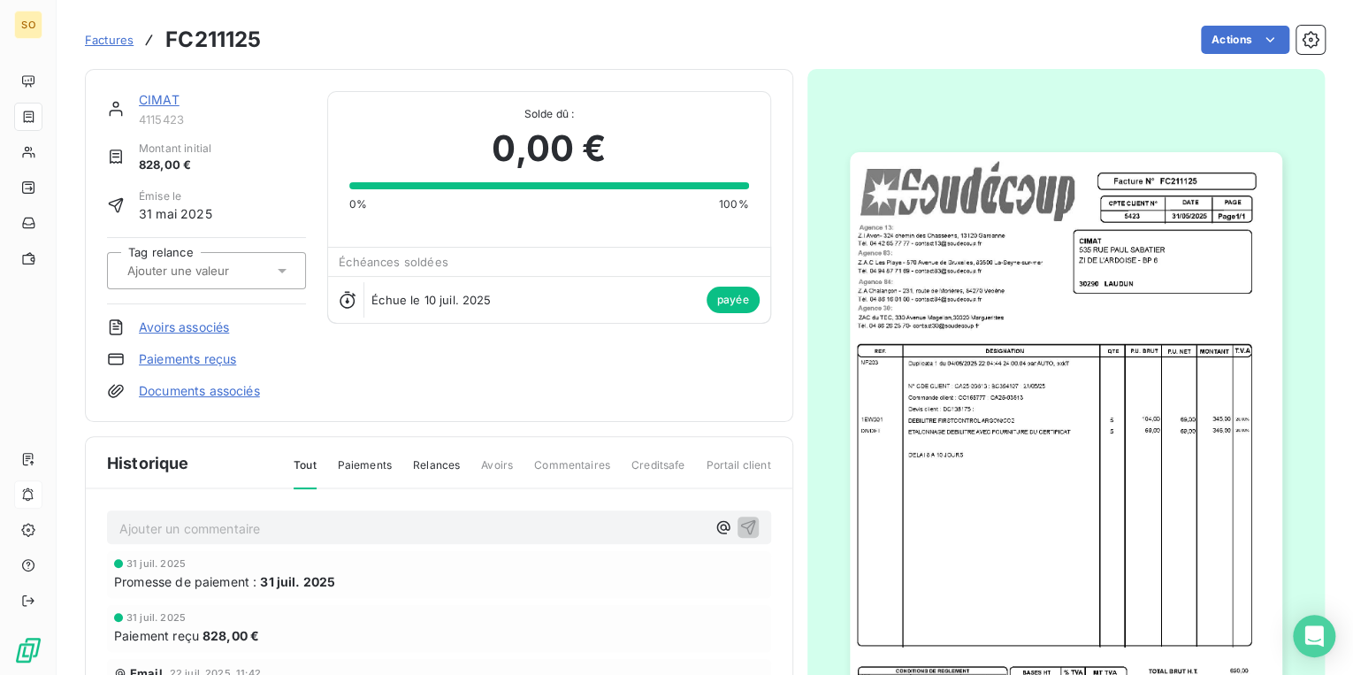
click at [230, 359] on link "Paiements reçus" at bounding box center [187, 359] width 97 height 18
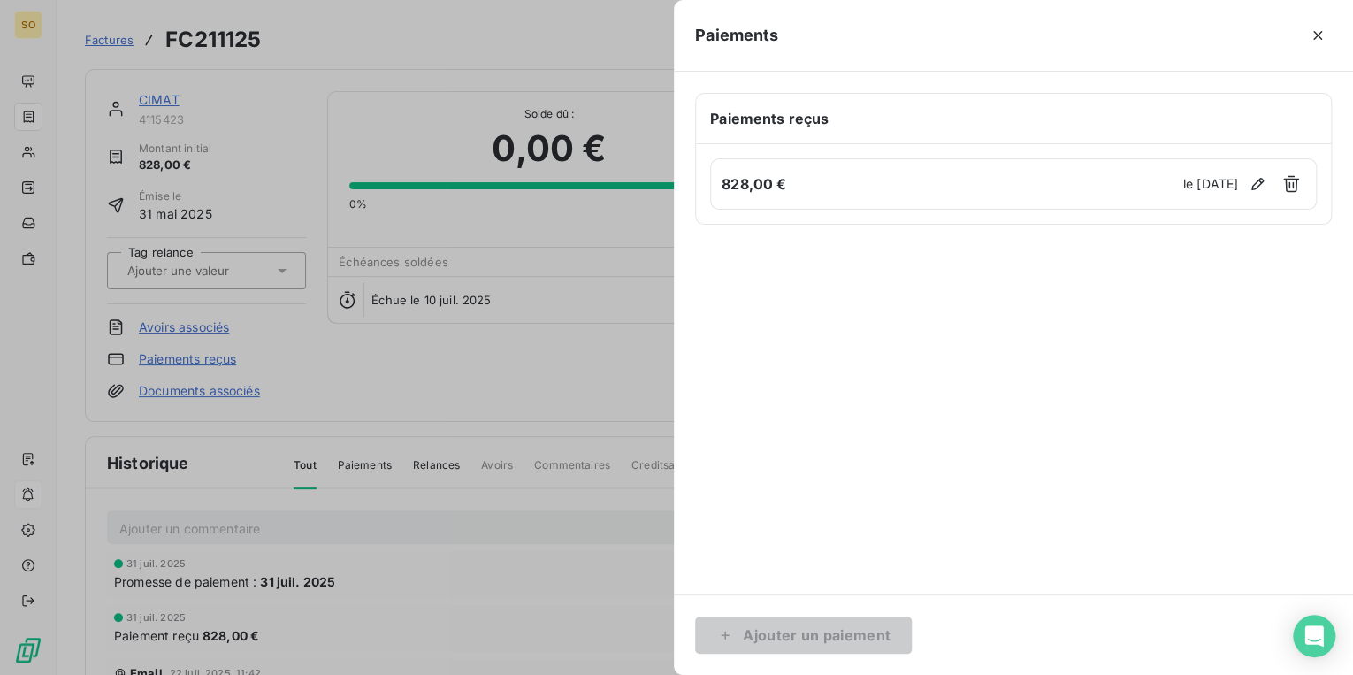
click at [159, 103] on div at bounding box center [676, 337] width 1353 height 675
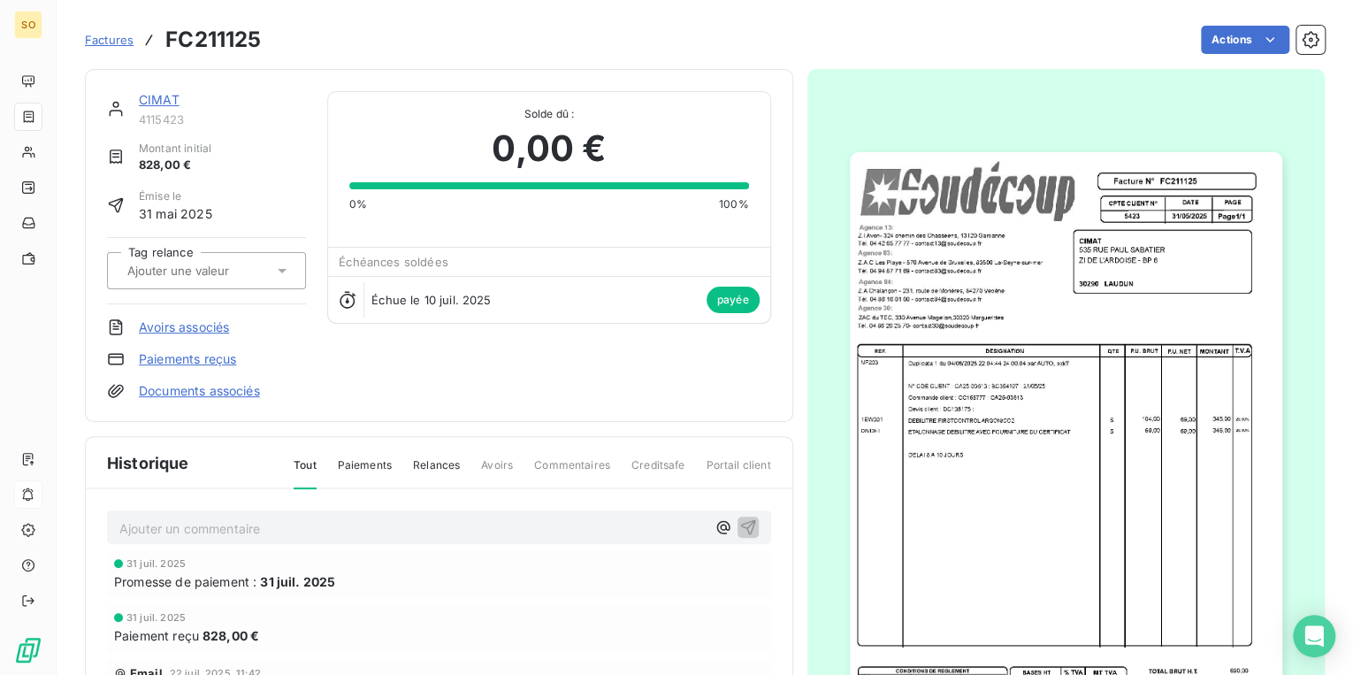
click at [159, 103] on link "CIMAT" at bounding box center [159, 99] width 41 height 15
